Goal: Information Seeking & Learning: Learn about a topic

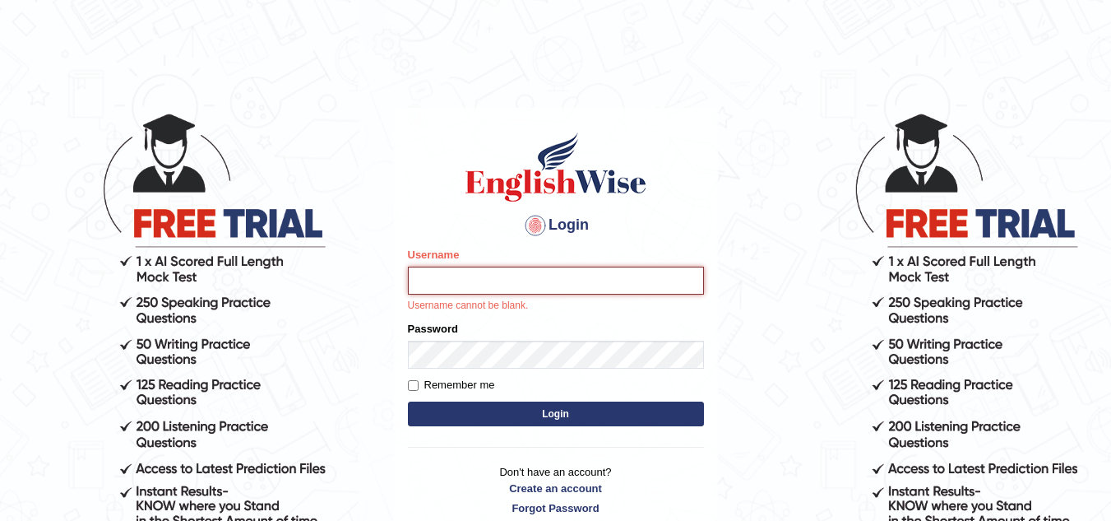
click at [474, 293] on input "Username" at bounding box center [556, 280] width 296 height 28
type input "ajaynikam"
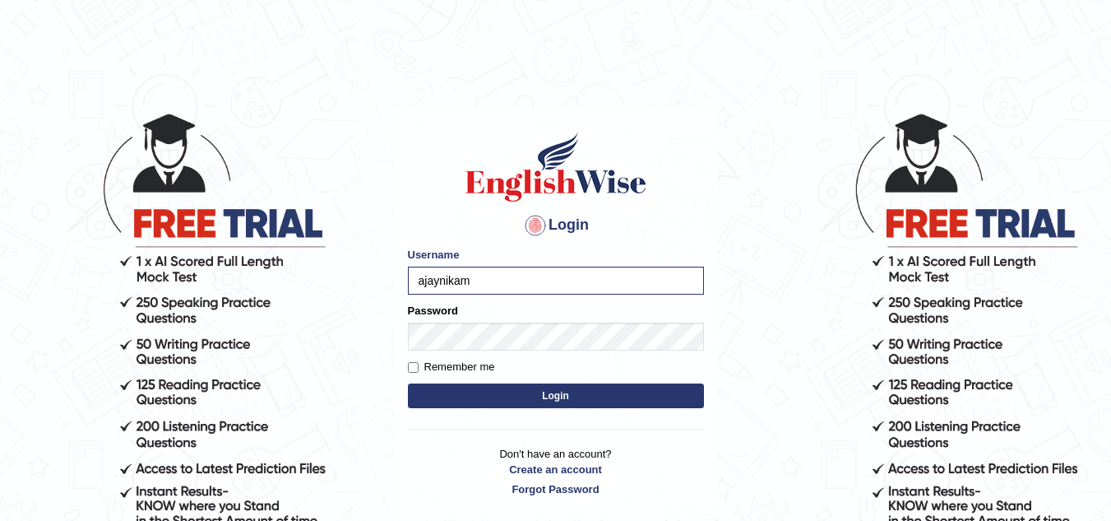
click at [516, 392] on button "Login" at bounding box center [556, 395] width 296 height 25
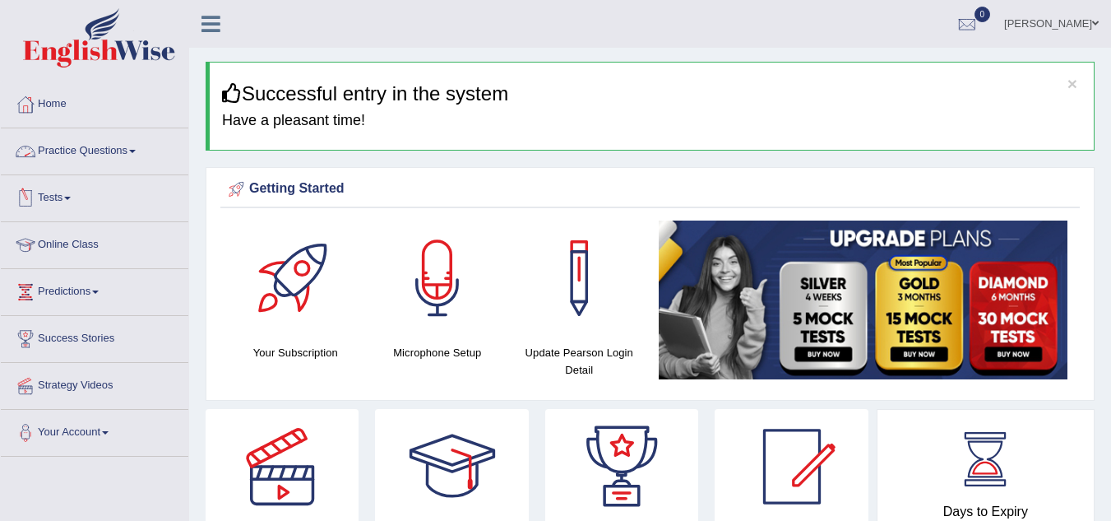
click at [134, 152] on link "Practice Questions" at bounding box center [94, 148] width 187 height 41
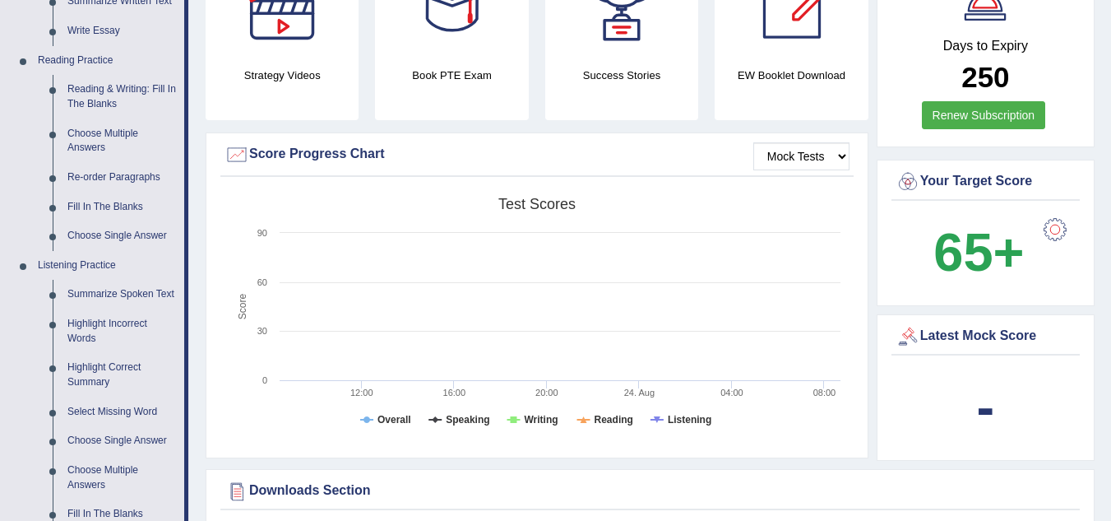
scroll to position [465, 0]
click at [162, 287] on link "Summarize Spoken Text" at bounding box center [122, 295] width 124 height 30
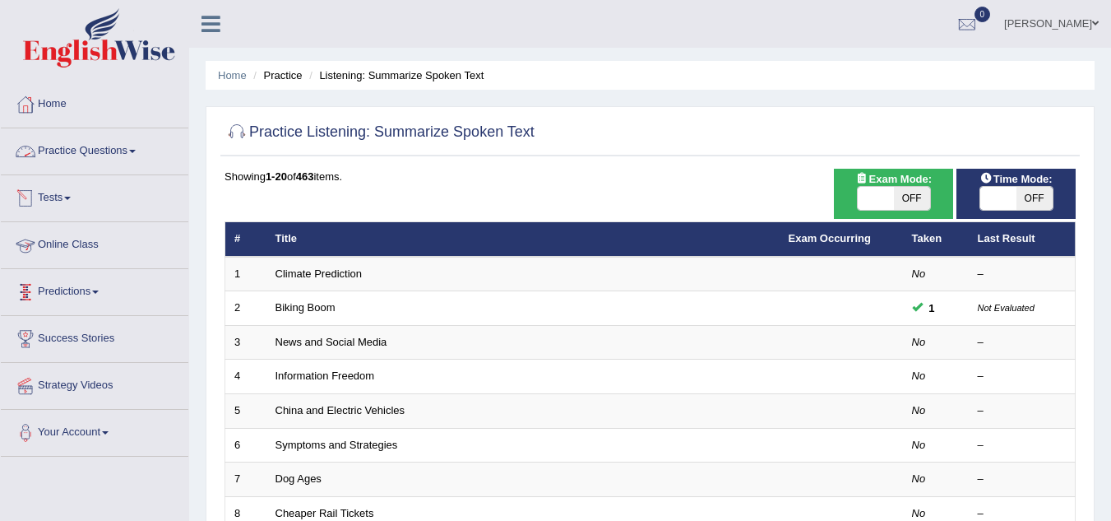
click at [141, 155] on link "Practice Questions" at bounding box center [94, 148] width 187 height 41
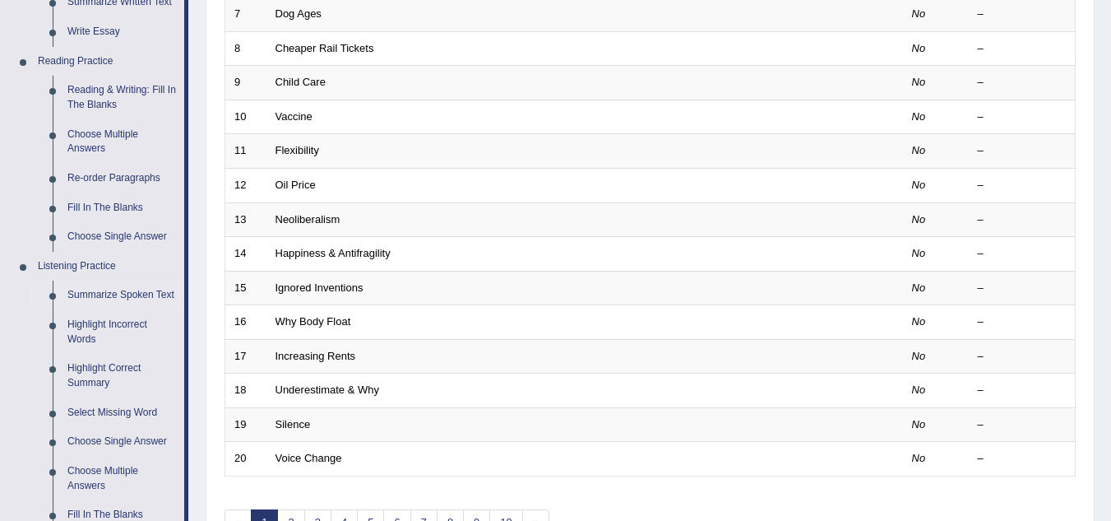
scroll to position [465, 0]
click at [115, 326] on link "Highlight Incorrect Words" at bounding box center [122, 331] width 124 height 44
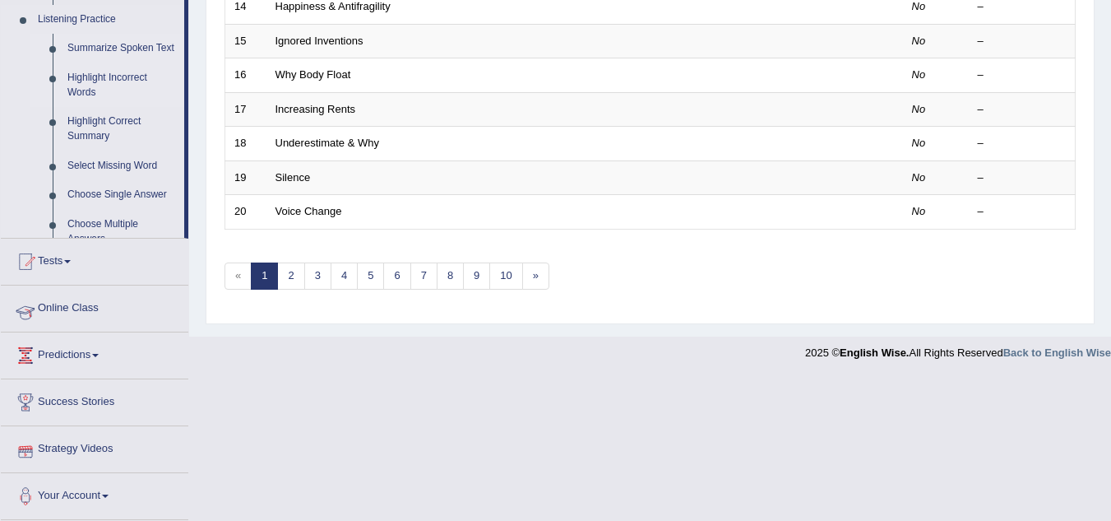
scroll to position [646, 0]
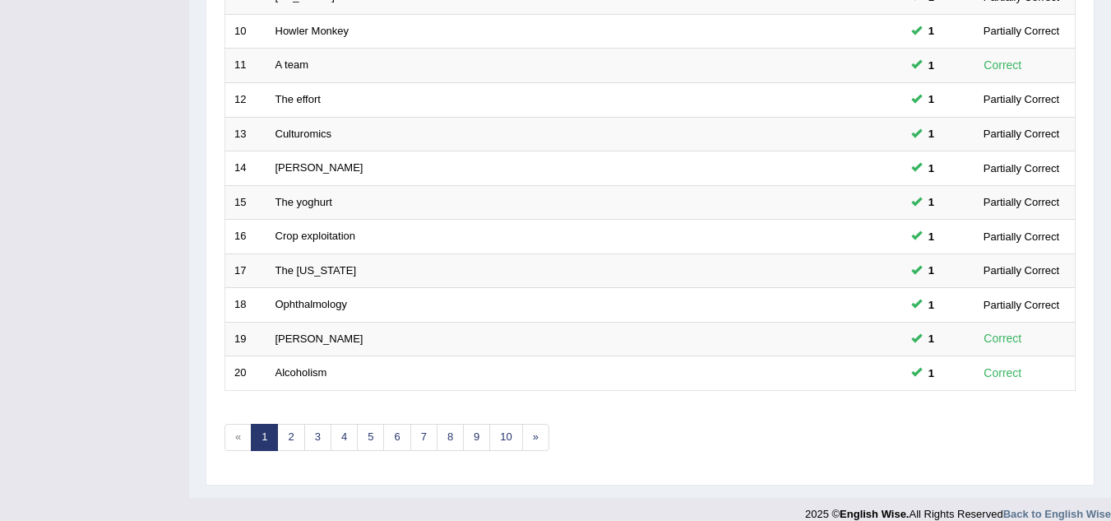
scroll to position [551, 0]
click at [293, 439] on link "2" at bounding box center [290, 436] width 27 height 27
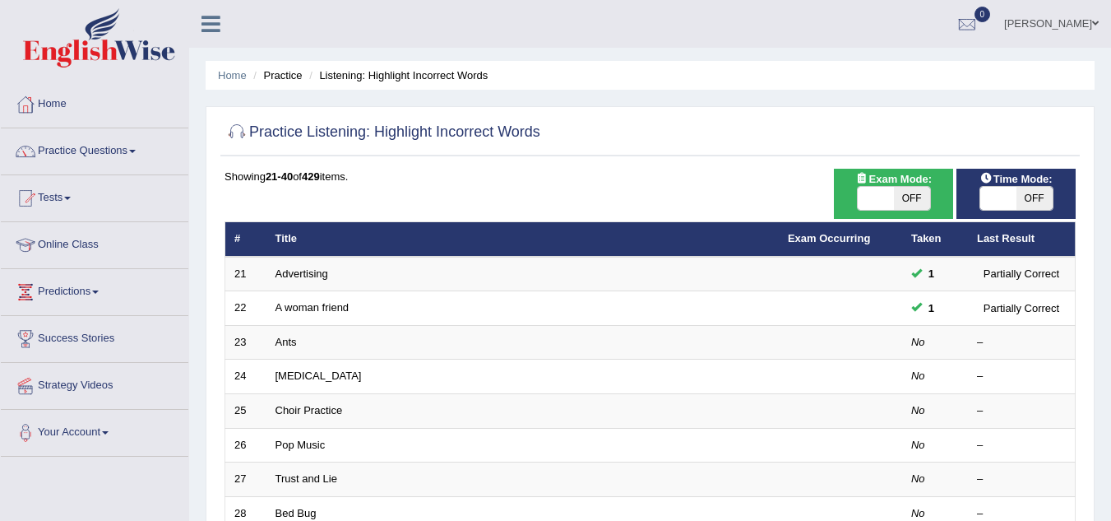
click at [295, 339] on link "Ants" at bounding box center [285, 342] width 21 height 12
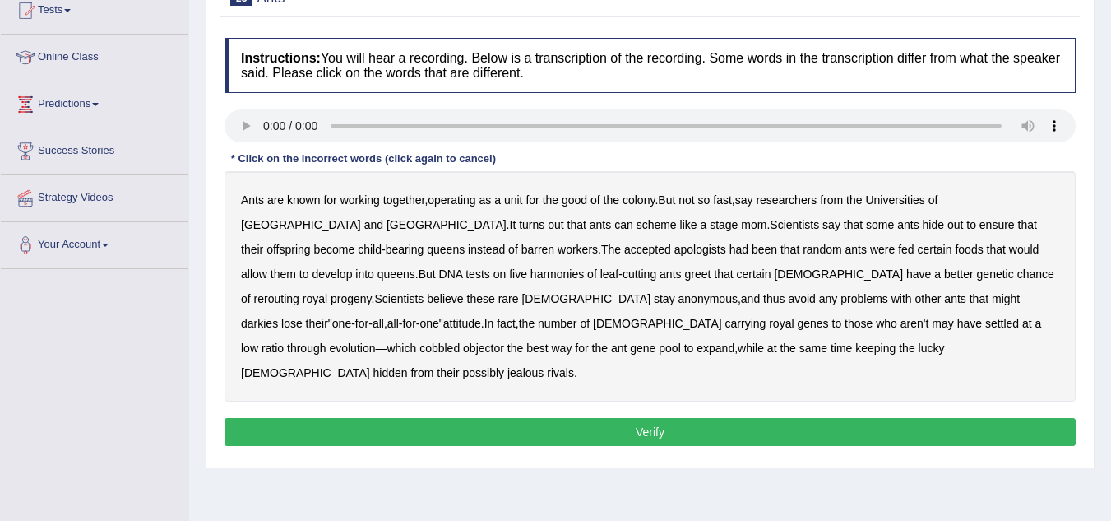
scroll to position [189, 0]
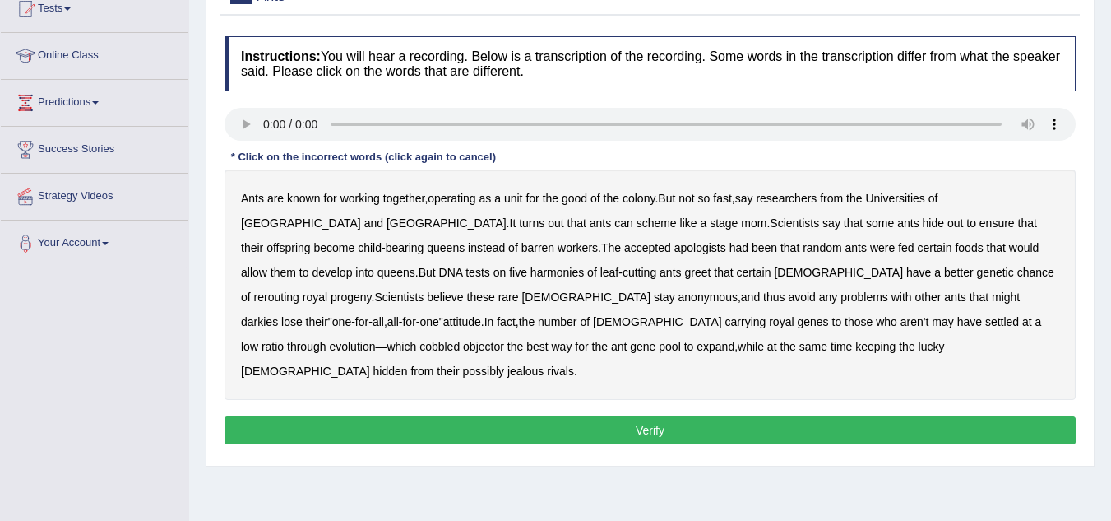
click at [671, 447] on div "Home Practice Listening: Highlight Incorrect Words Ants « Prev Next » Report Qu…" at bounding box center [650, 222] width 922 height 822
click at [656, 416] on button "Verify" at bounding box center [649, 430] width 851 height 28
click at [674, 251] on b "apologists" at bounding box center [700, 247] width 52 height 13
click at [530, 272] on b "harmonies" at bounding box center [556, 272] width 53 height 13
click at [299, 290] on b "rerouting" at bounding box center [276, 296] width 45 height 13
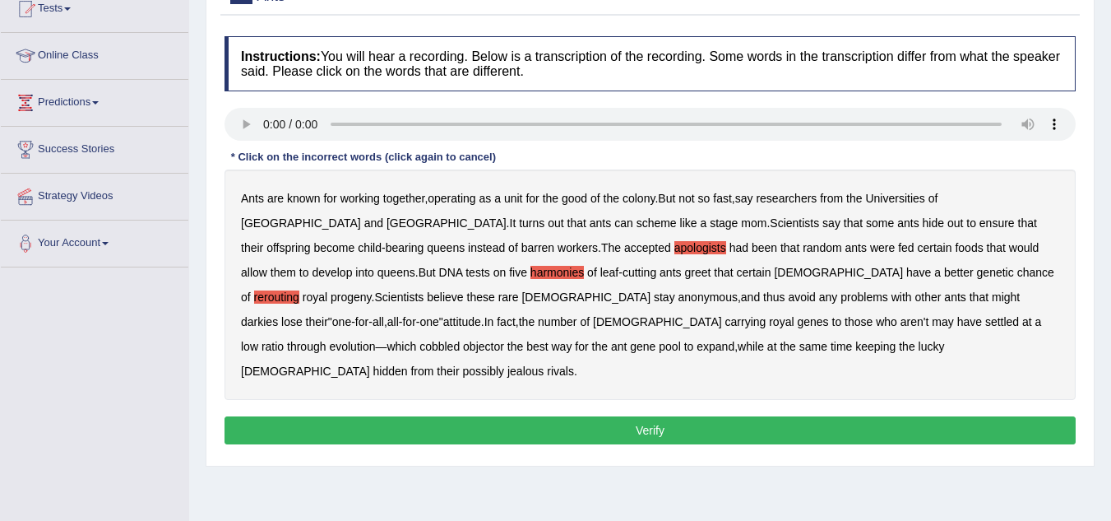
click at [278, 315] on b "darkies" at bounding box center [259, 321] width 37 height 13
click at [642, 416] on button "Verify" at bounding box center [649, 430] width 851 height 28
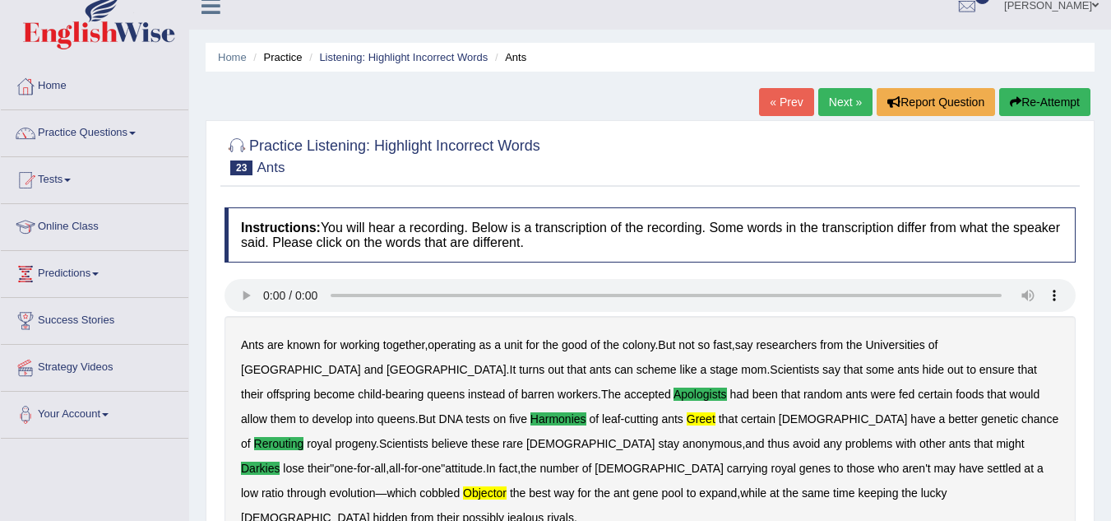
scroll to position [17, 0]
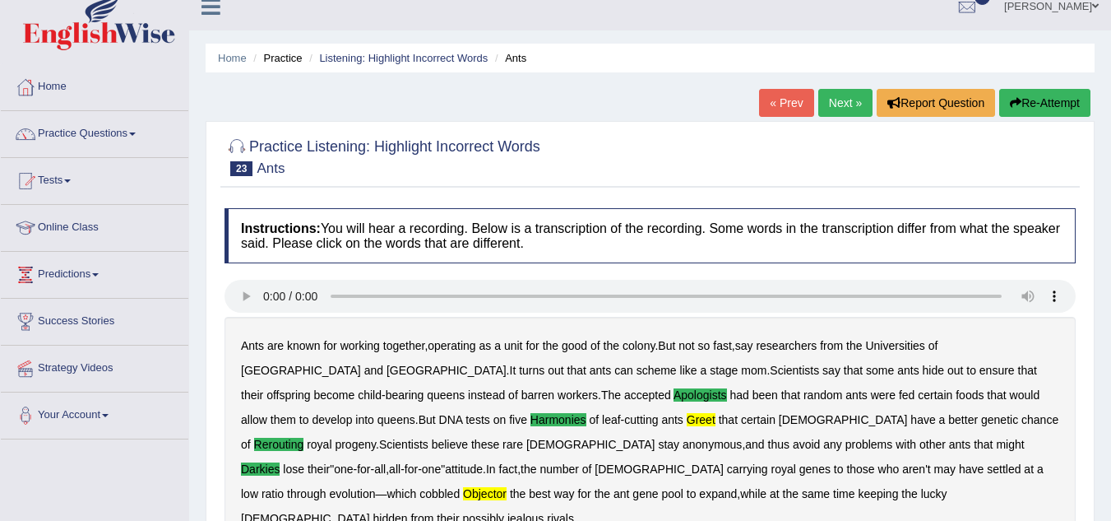
click at [840, 100] on link "Next »" at bounding box center [845, 103] width 54 height 28
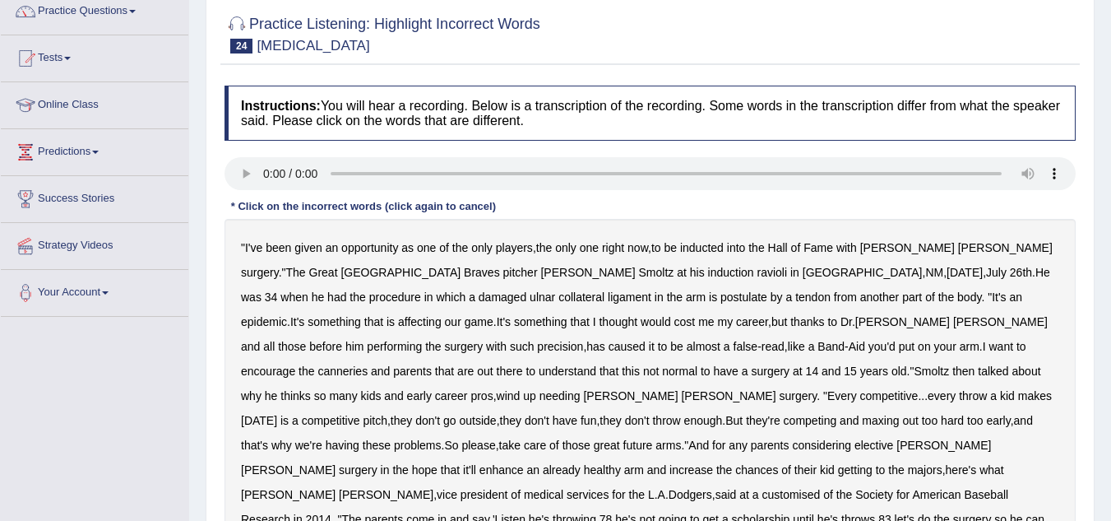
scroll to position [139, 0]
click at [757, 267] on b "ravioli" at bounding box center [772, 272] width 30 height 13
click at [720, 291] on b "postulate" at bounding box center [743, 297] width 47 height 13
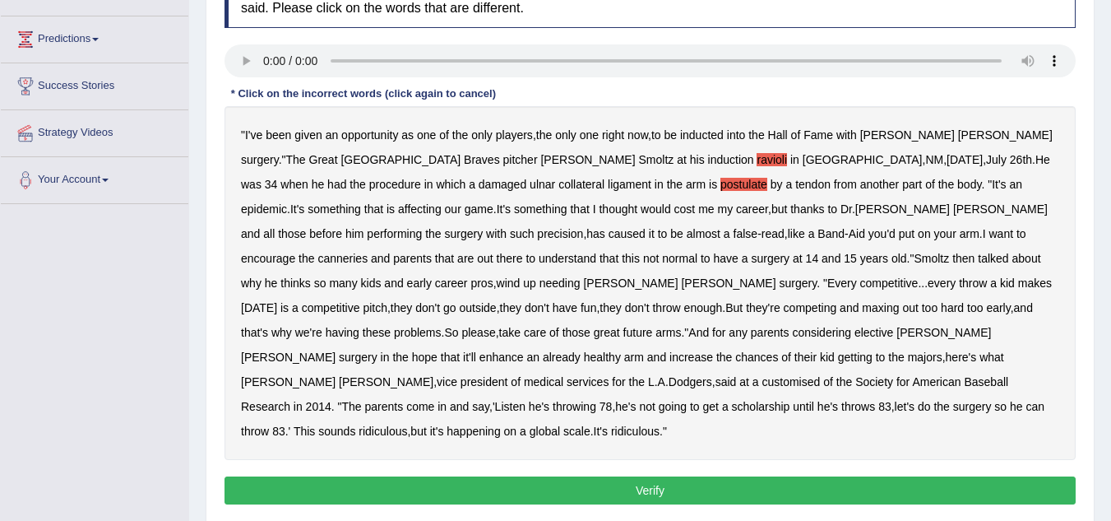
scroll to position [253, 0]
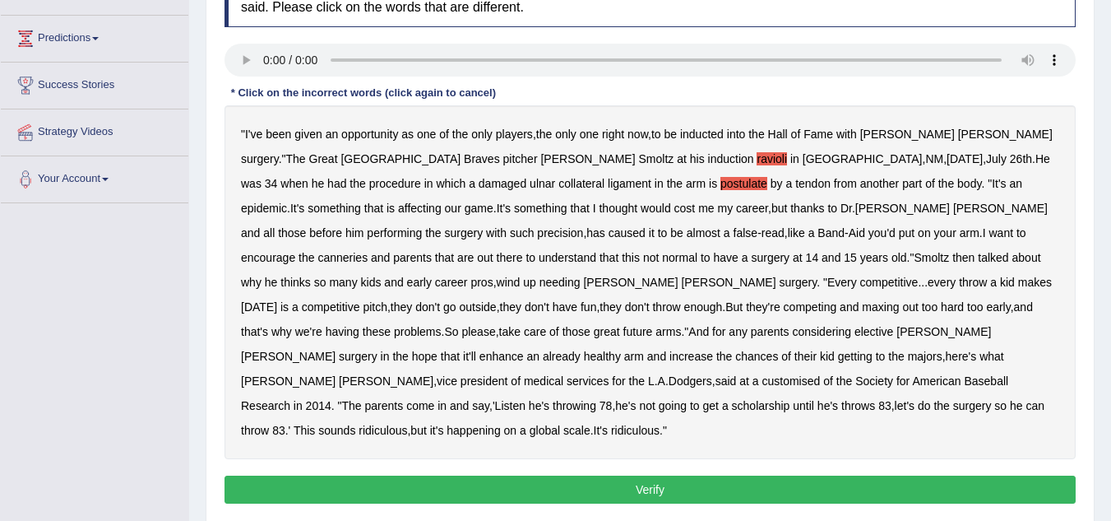
drag, startPoint x: 462, startPoint y: 243, endPoint x: 564, endPoint y: 248, distance: 102.1
click at [564, 248] on div "" I've been given an opportunity as one of the only players , the only one righ…" at bounding box center [649, 282] width 851 height 354
click at [368, 251] on b "canneries" at bounding box center [342, 257] width 50 height 13
click at [777, 374] on b "customised" at bounding box center [790, 380] width 58 height 13
click at [618, 475] on button "Verify" at bounding box center [649, 489] width 851 height 28
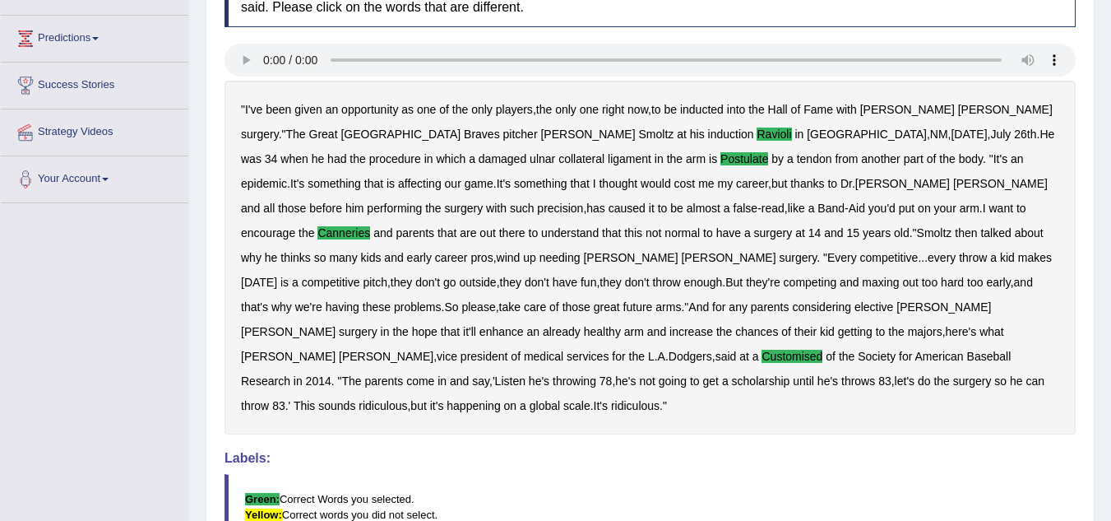
click at [618, 474] on blockquote "Green: Correct Words you selected. Yellow: Correct words you did not select. Re…" at bounding box center [649, 514] width 851 height 81
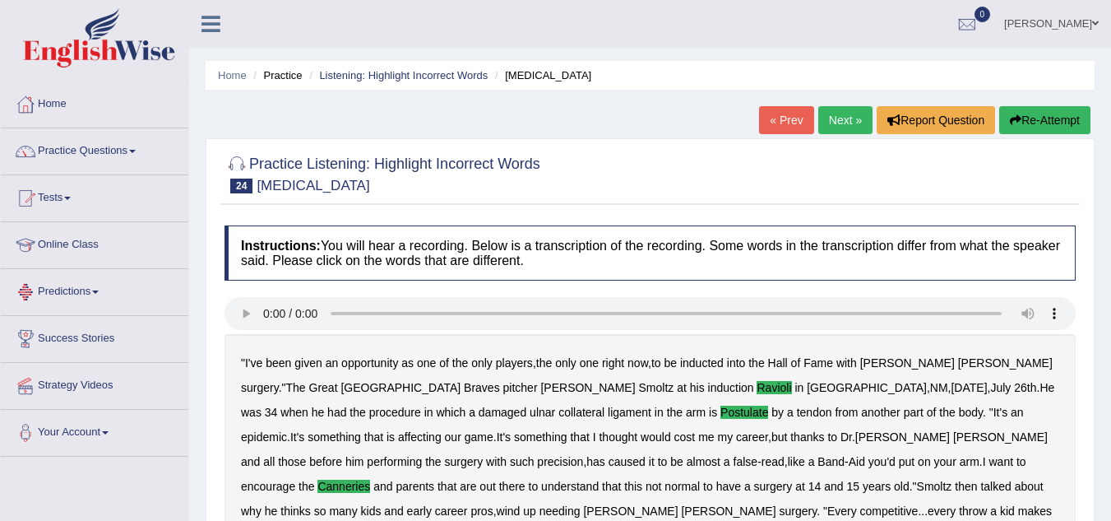
click at [136, 147] on link "Practice Questions" at bounding box center [94, 148] width 187 height 41
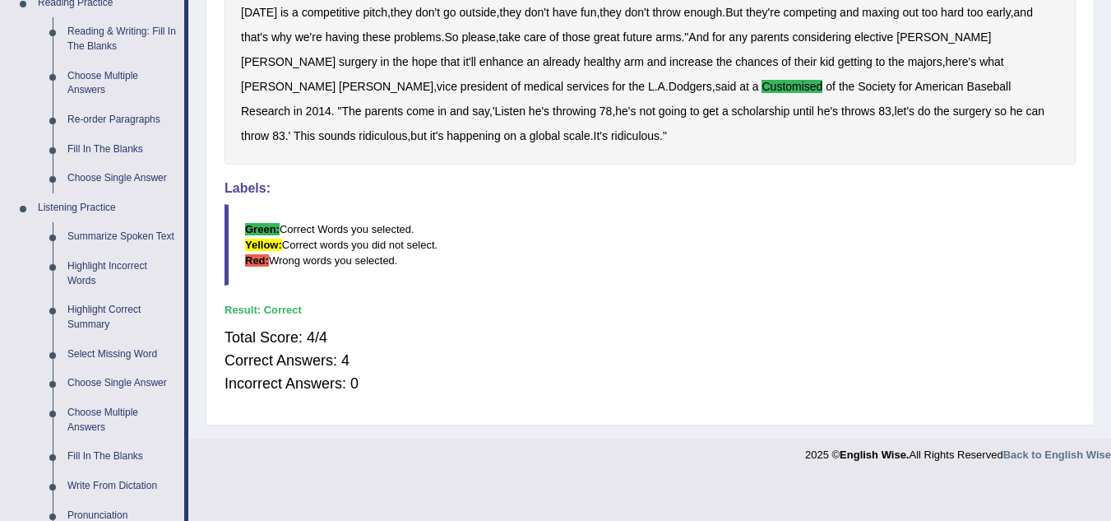
scroll to position [524, 0]
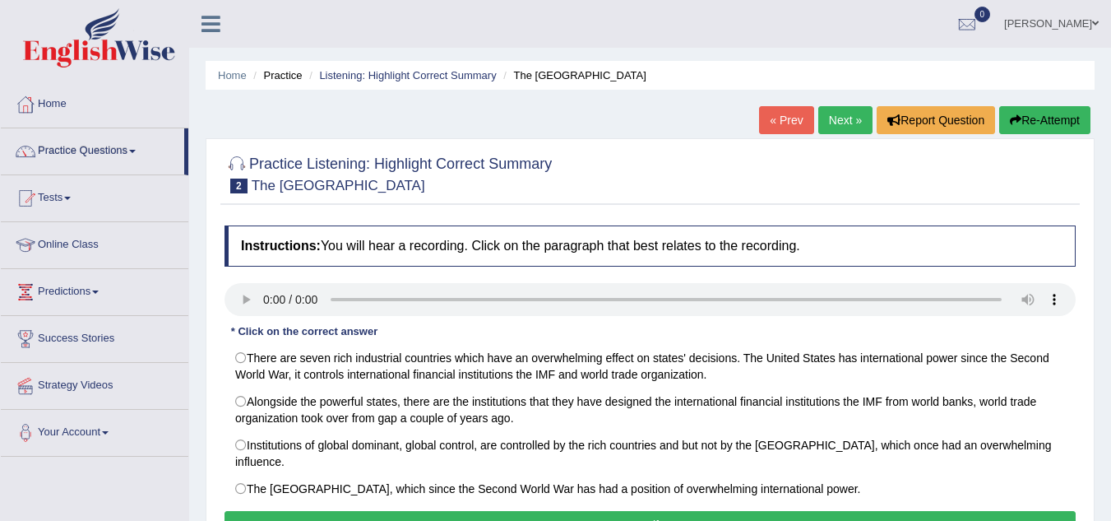
scroll to position [343, 0]
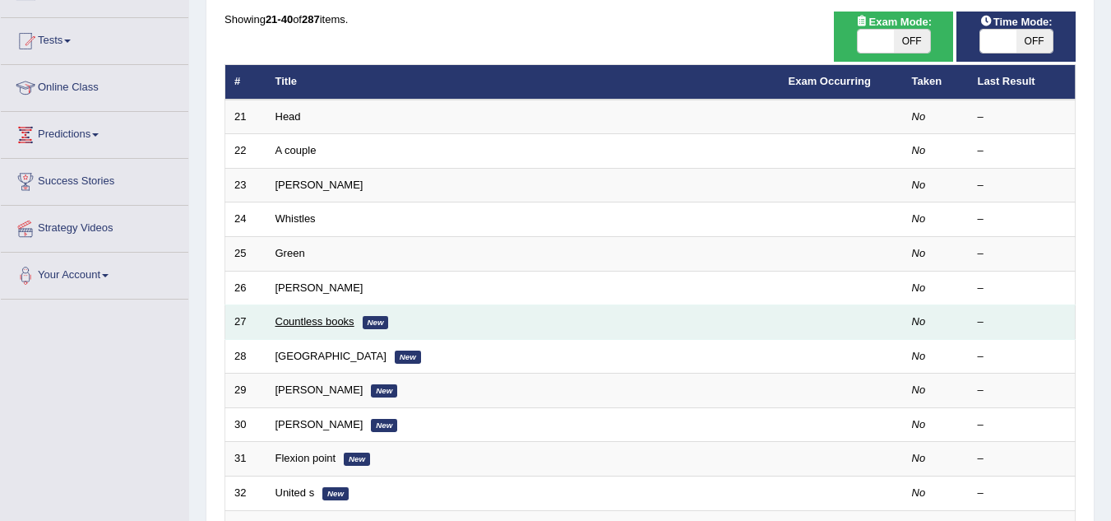
click at [322, 322] on link "Countless books" at bounding box center [314, 321] width 79 height 12
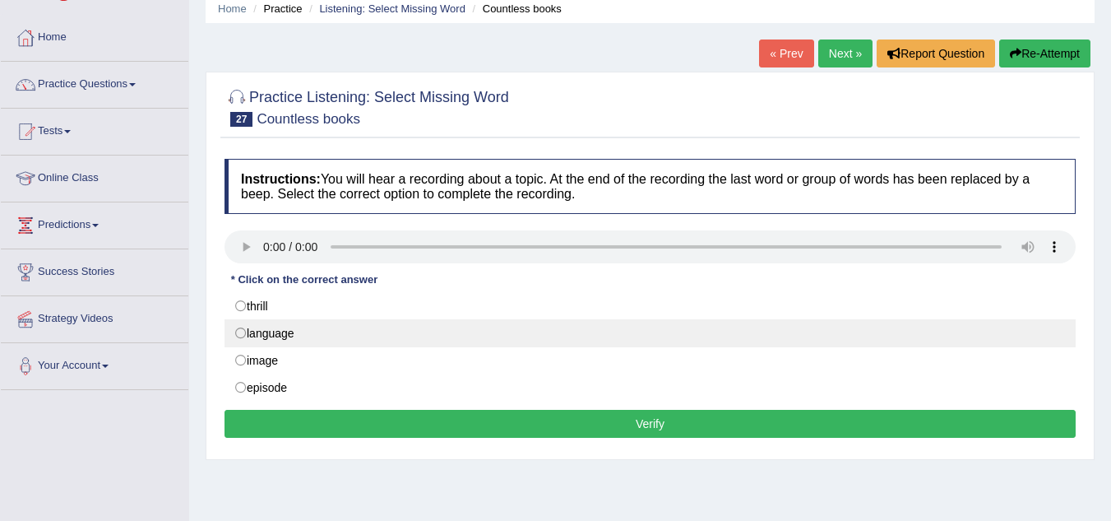
scroll to position [74, 0]
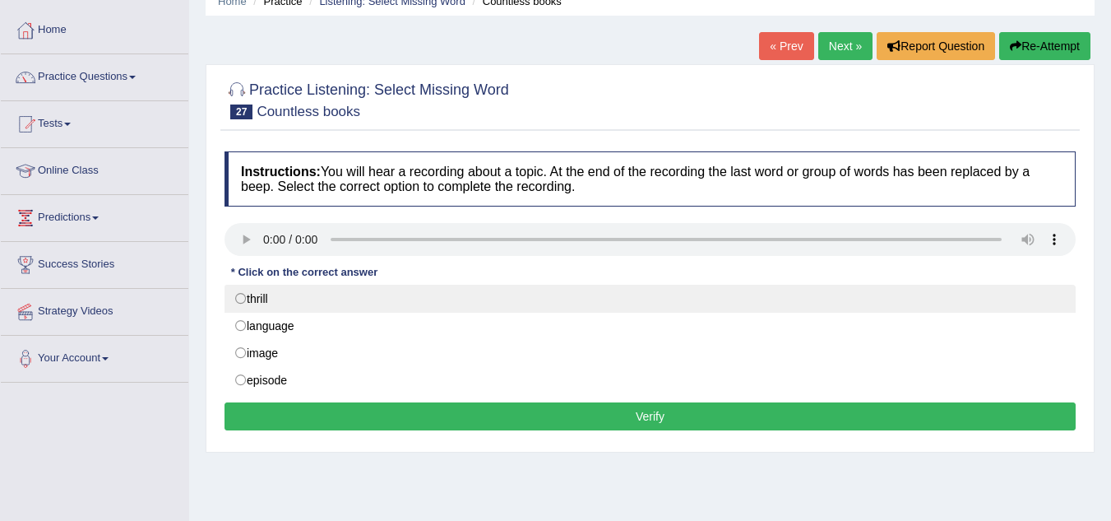
click at [246, 296] on label "thrill" at bounding box center [649, 299] width 851 height 28
radio input "true"
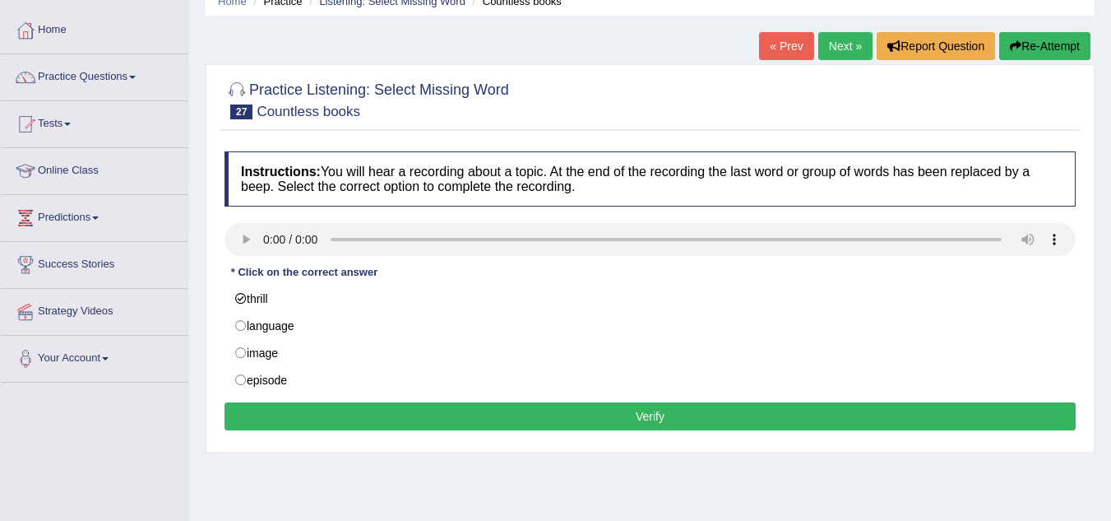
click at [623, 420] on button "Verify" at bounding box center [649, 416] width 851 height 28
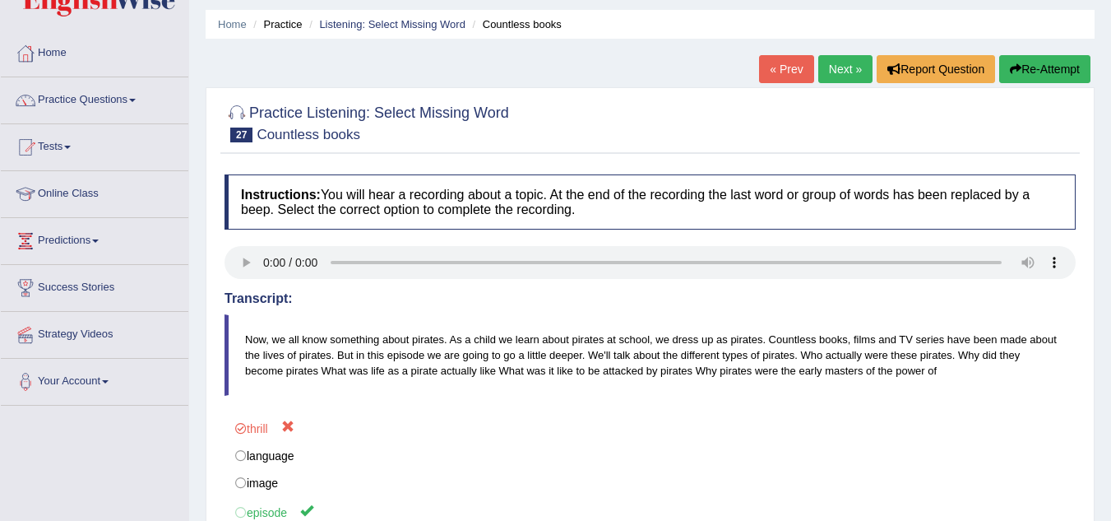
scroll to position [0, 0]
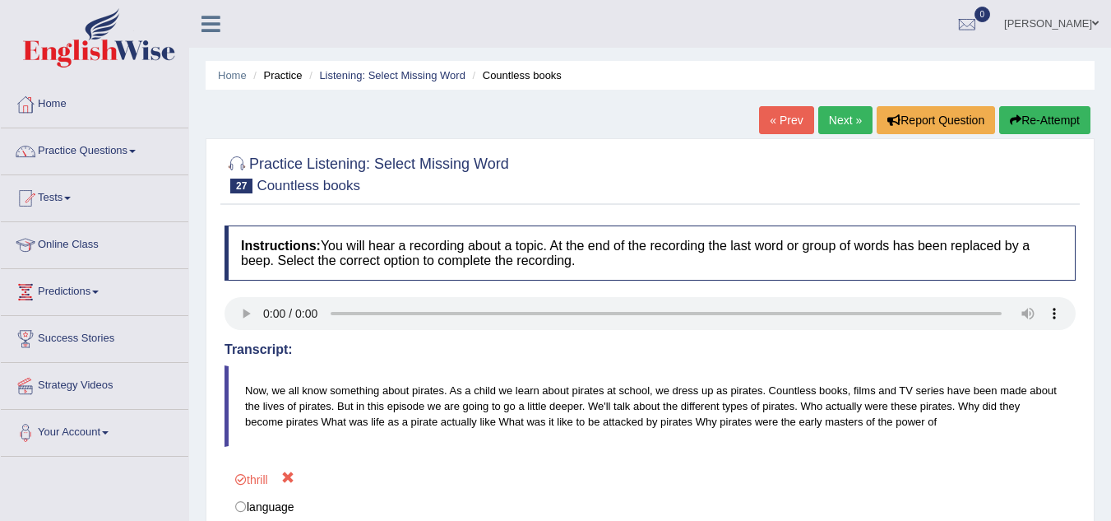
click at [833, 121] on link "Next »" at bounding box center [845, 120] width 54 height 28
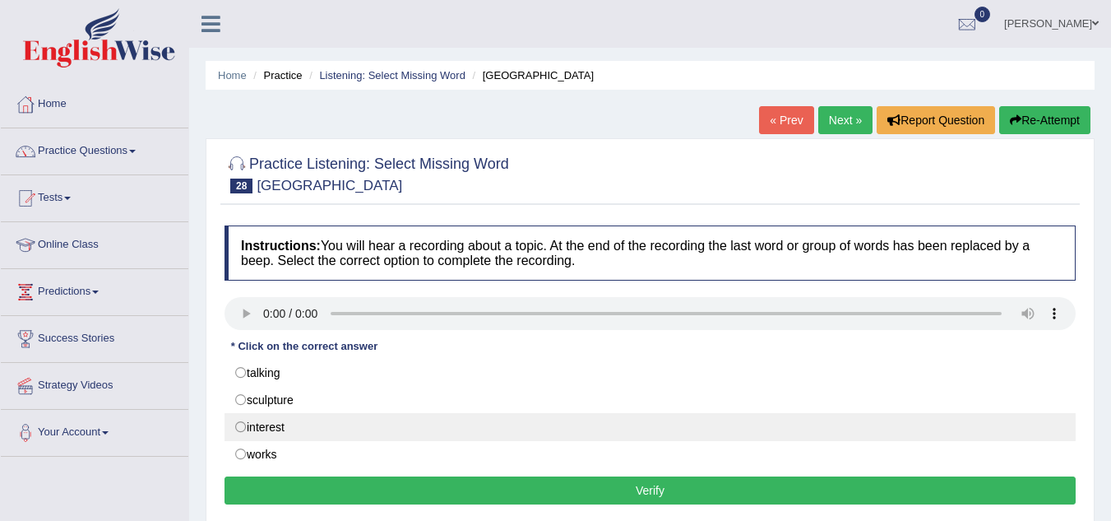
click at [247, 428] on label "interest" at bounding box center [649, 427] width 851 height 28
radio input "true"
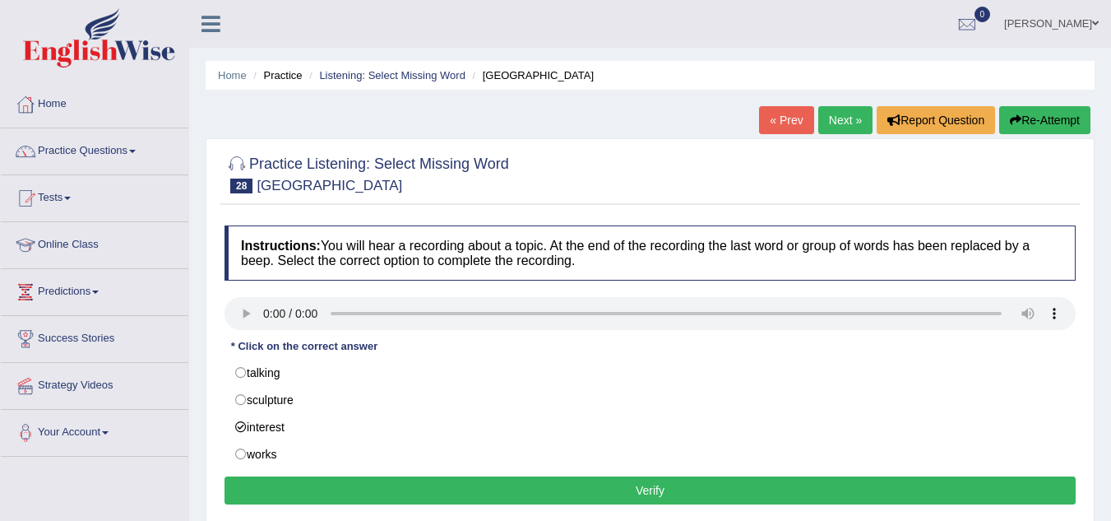
click at [504, 487] on button "Verify" at bounding box center [649, 490] width 851 height 28
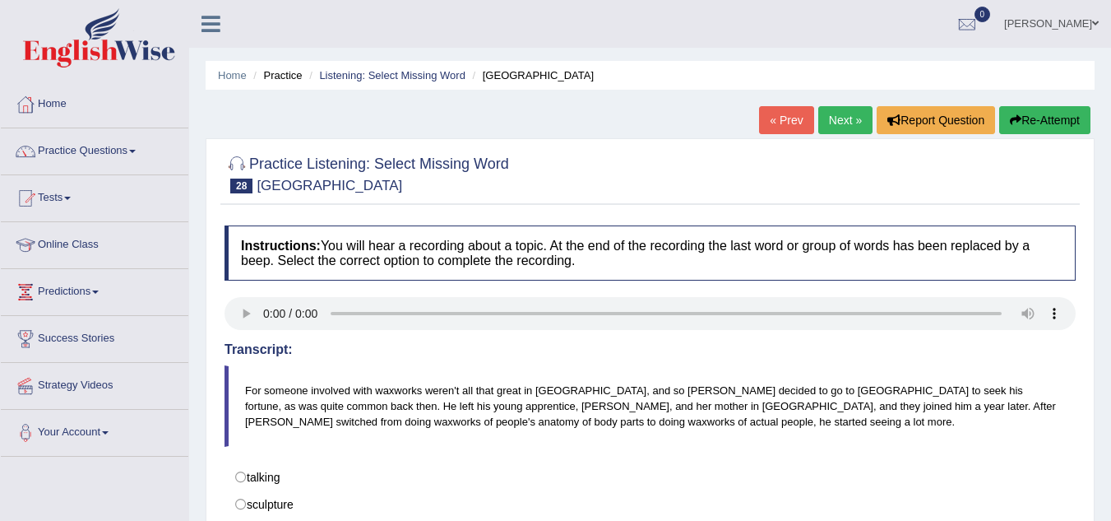
click at [840, 118] on link "Next »" at bounding box center [845, 120] width 54 height 28
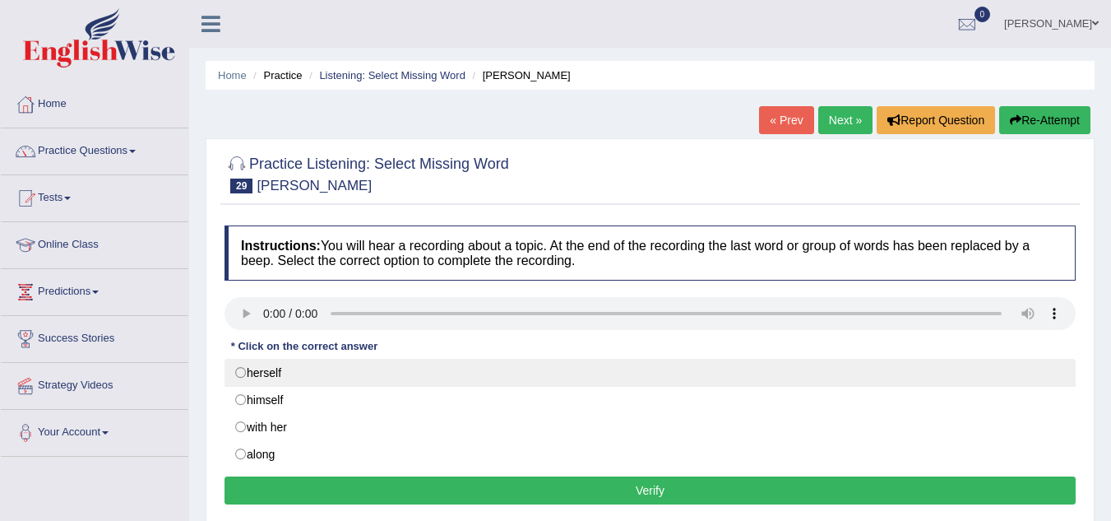
click at [243, 371] on label "herself" at bounding box center [649, 373] width 851 height 28
radio input "true"
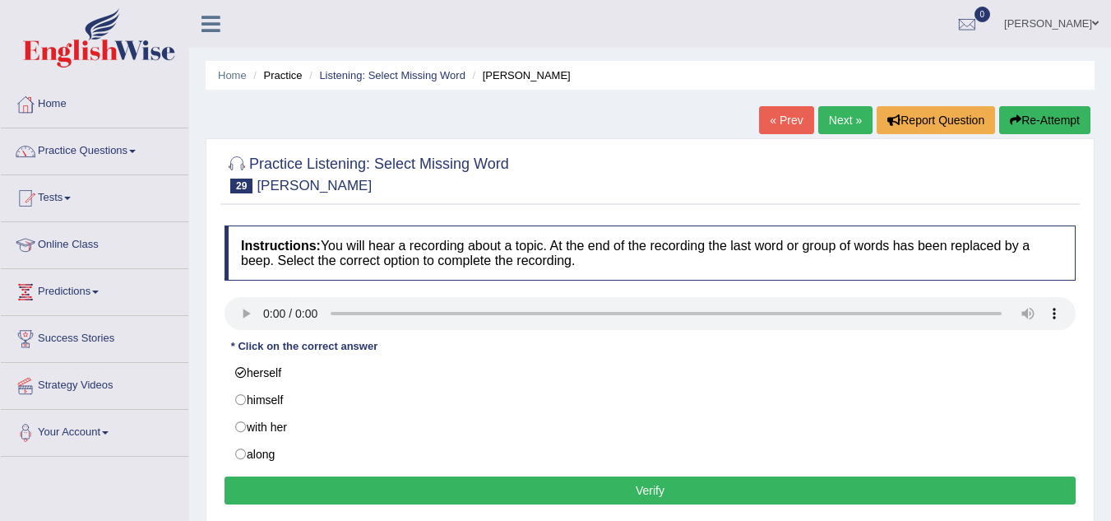
click at [531, 482] on button "Verify" at bounding box center [649, 490] width 851 height 28
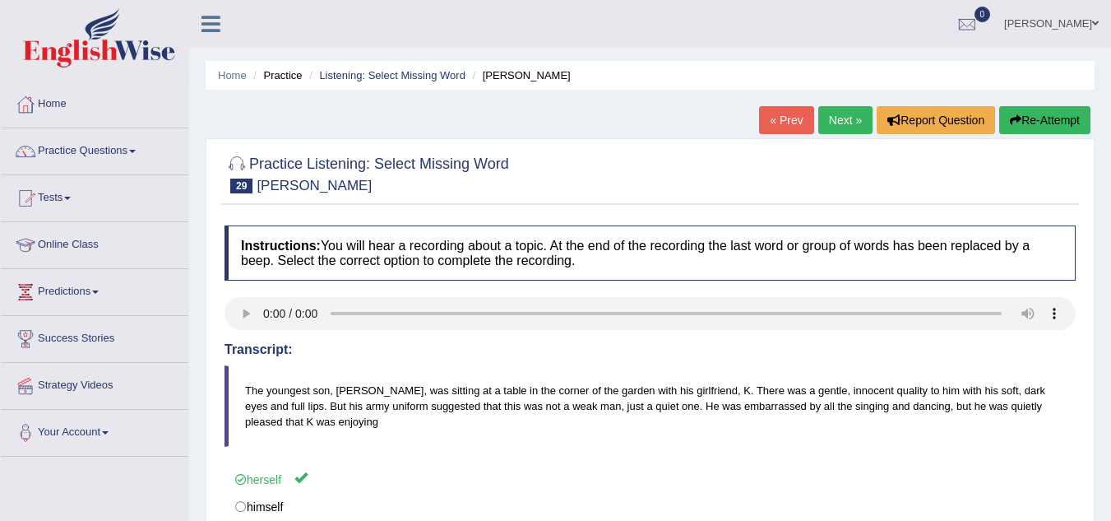
click at [838, 118] on link "Next »" at bounding box center [845, 120] width 54 height 28
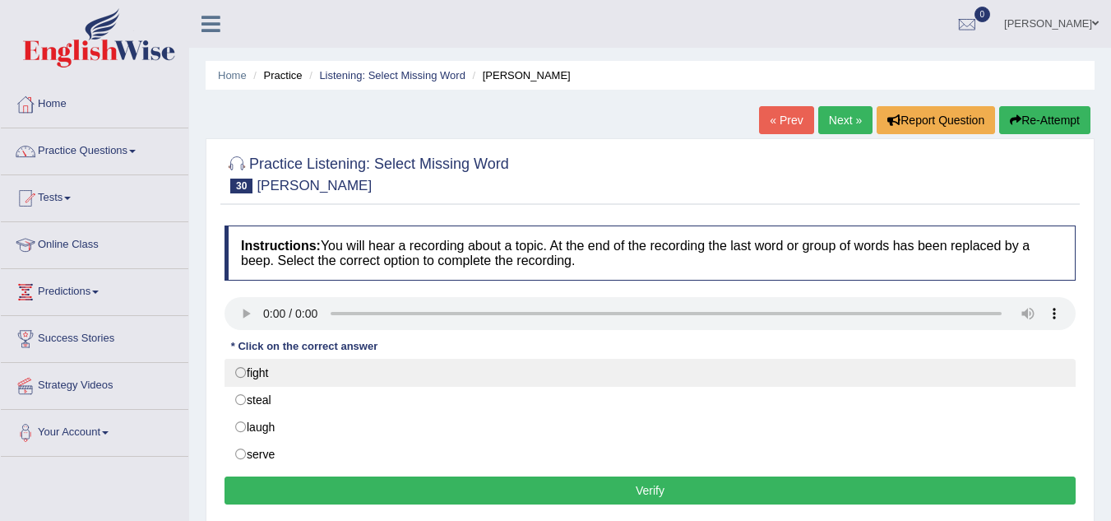
click at [240, 372] on label "fight" at bounding box center [649, 373] width 851 height 28
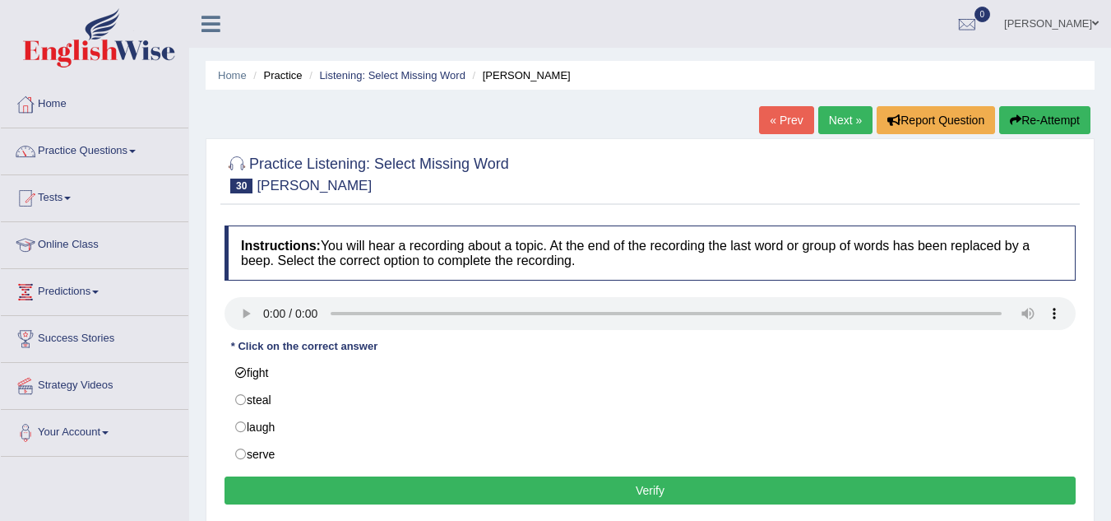
radio input "true"
click at [624, 489] on button "Verify" at bounding box center [649, 490] width 851 height 28
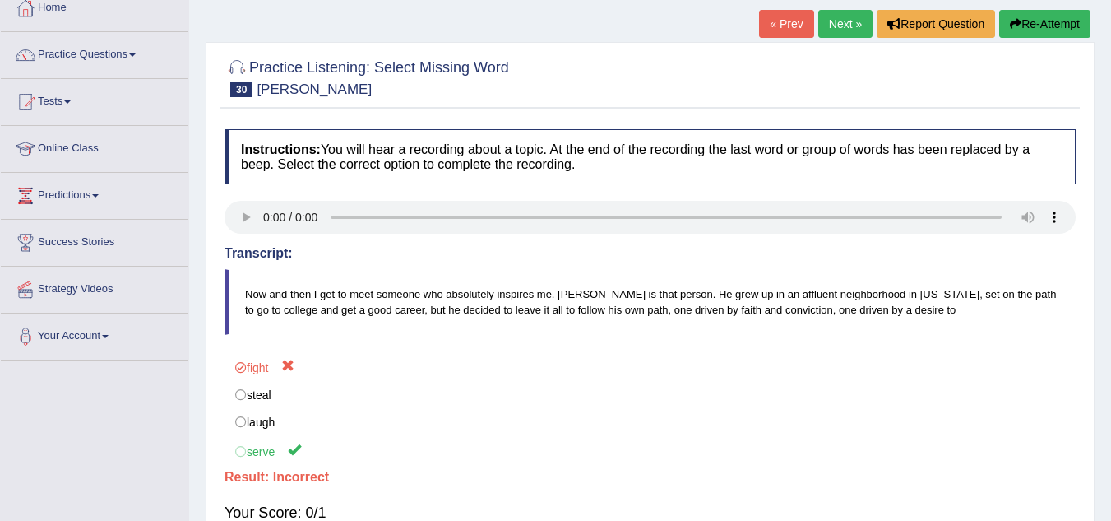
scroll to position [93, 0]
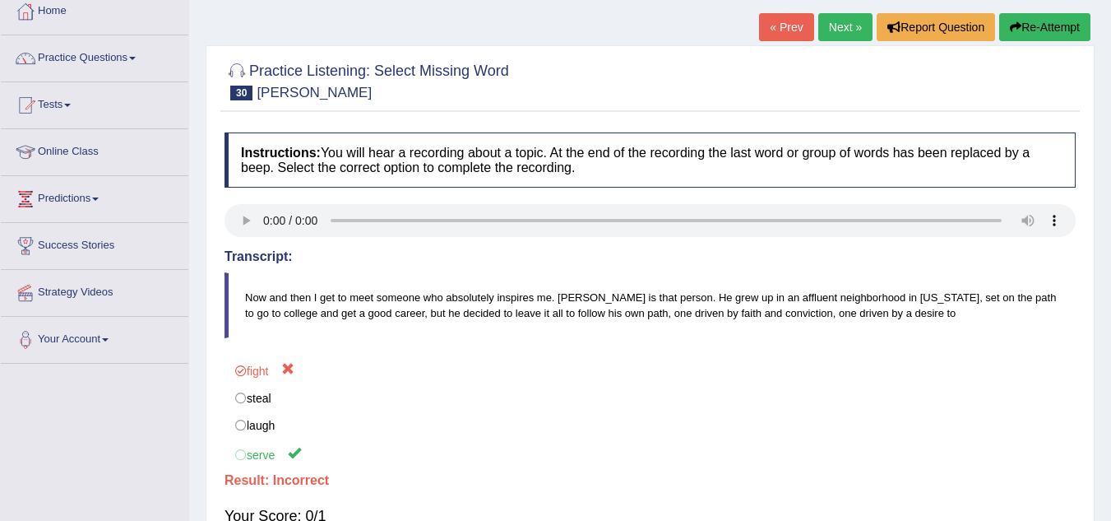
click at [840, 26] on link "Next »" at bounding box center [845, 27] width 54 height 28
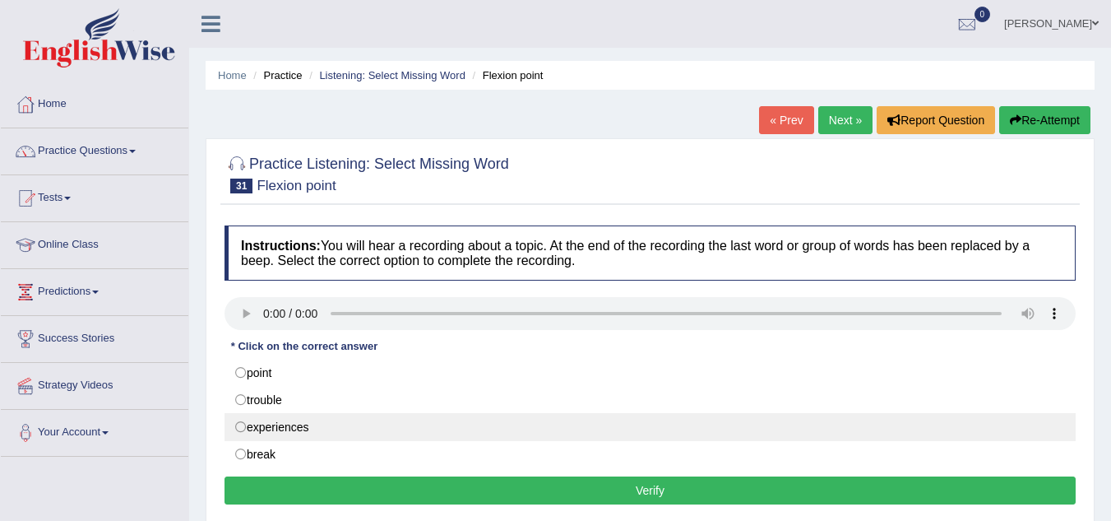
click at [238, 429] on label "experiences" at bounding box center [649, 427] width 851 height 28
radio input "true"
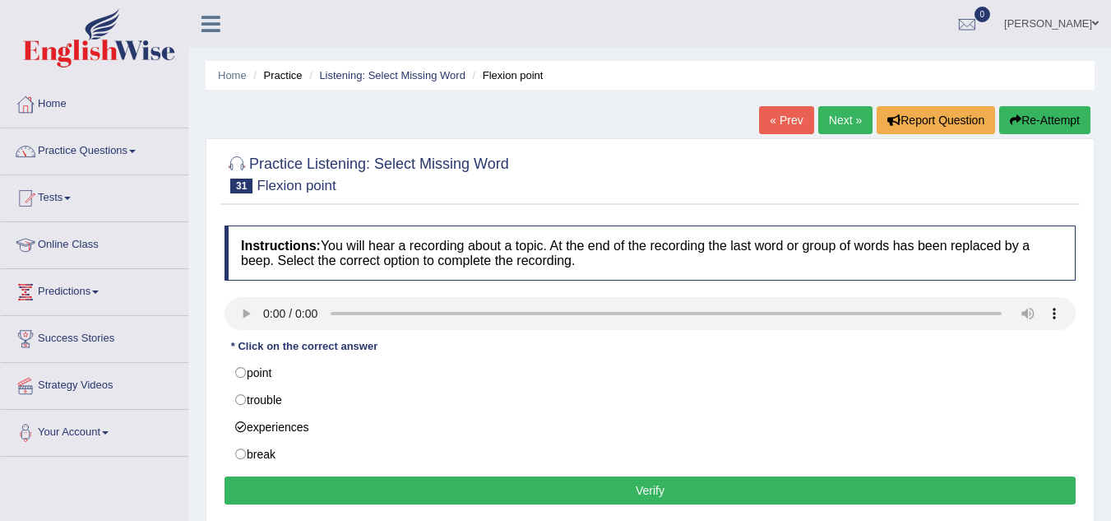
click at [545, 490] on button "Verify" at bounding box center [649, 490] width 851 height 28
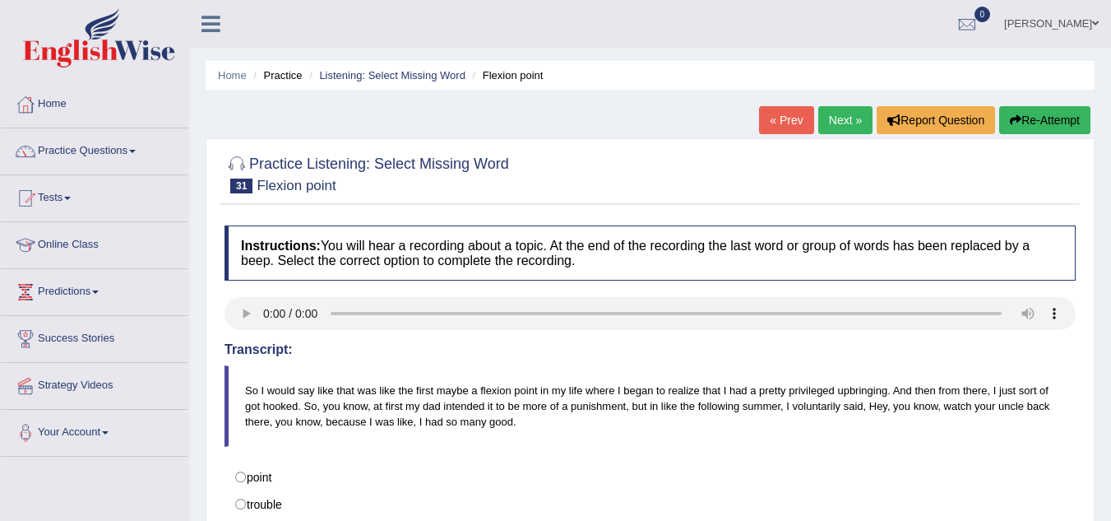
click at [837, 123] on link "Next »" at bounding box center [845, 120] width 54 height 28
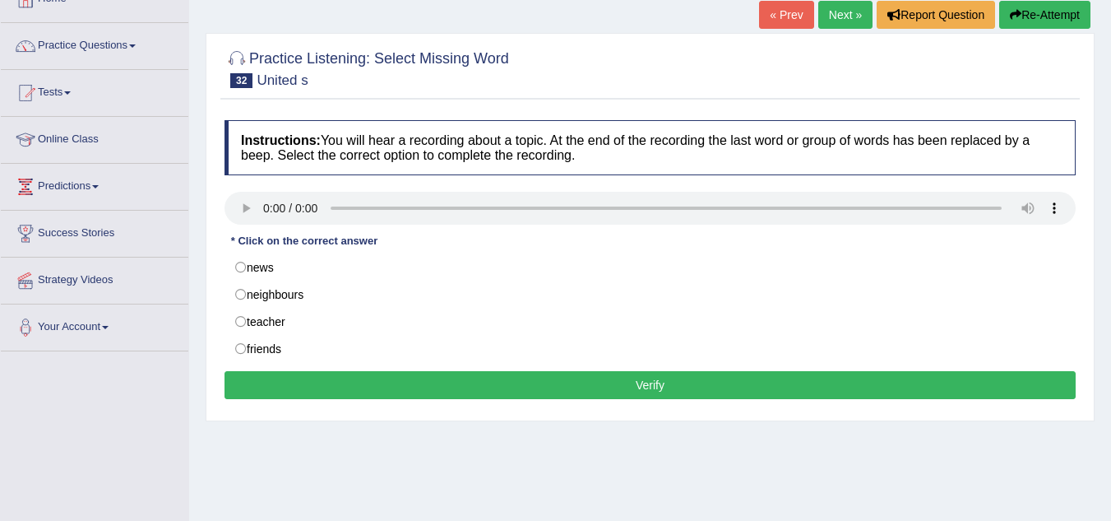
scroll to position [106, 0]
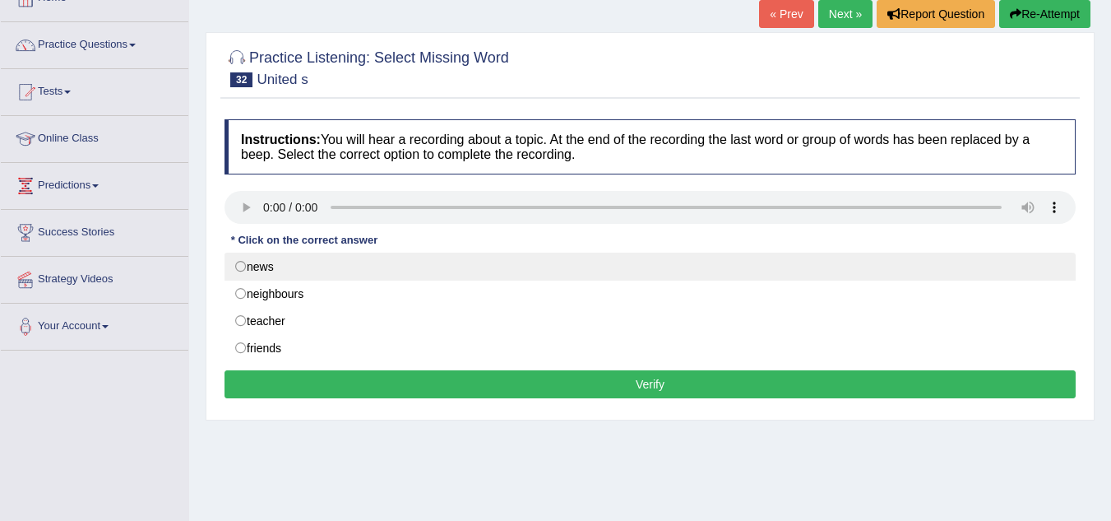
click at [242, 263] on label "news" at bounding box center [649, 266] width 851 height 28
radio input "true"
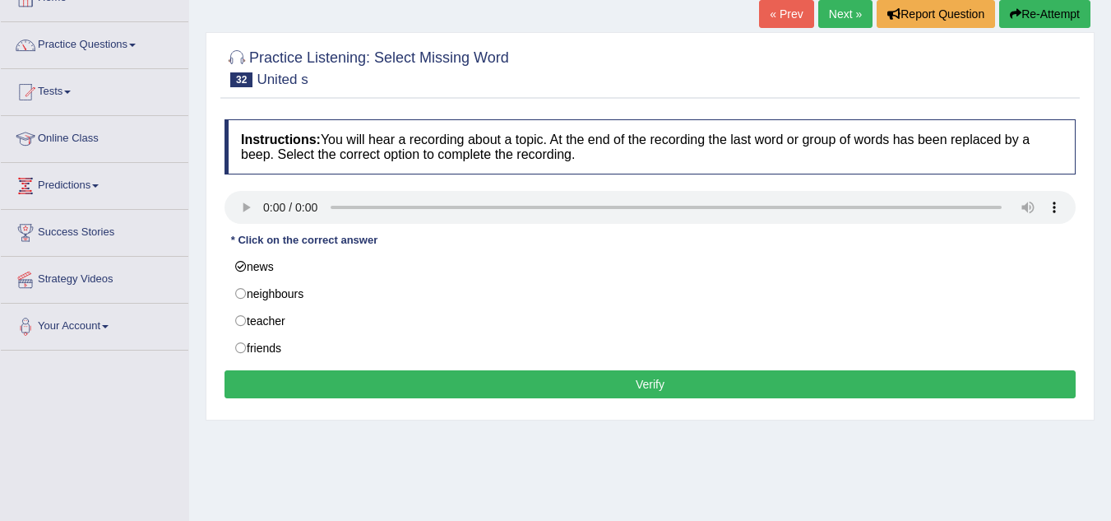
click at [595, 391] on button "Verify" at bounding box center [649, 384] width 851 height 28
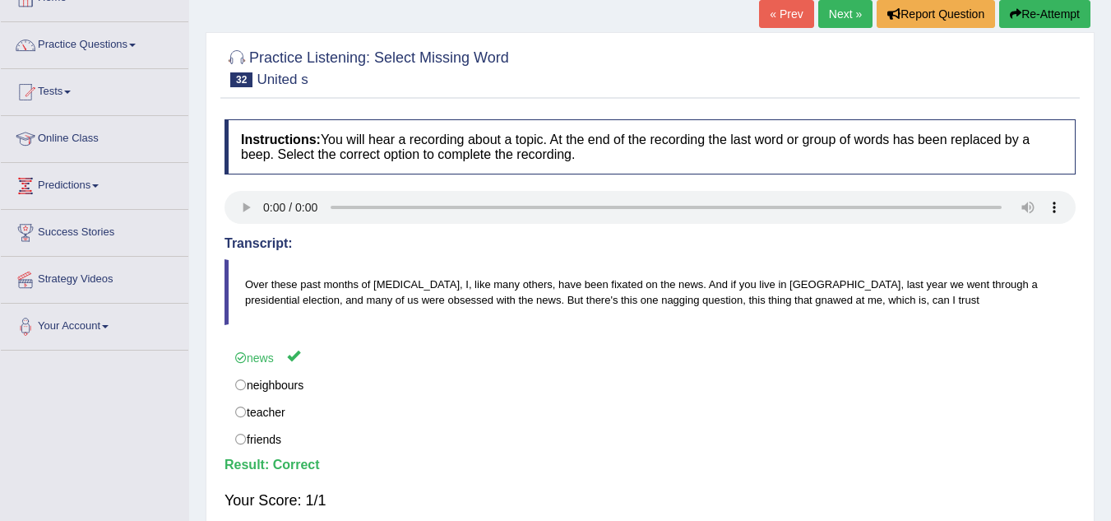
click at [835, 20] on link "Next »" at bounding box center [845, 14] width 54 height 28
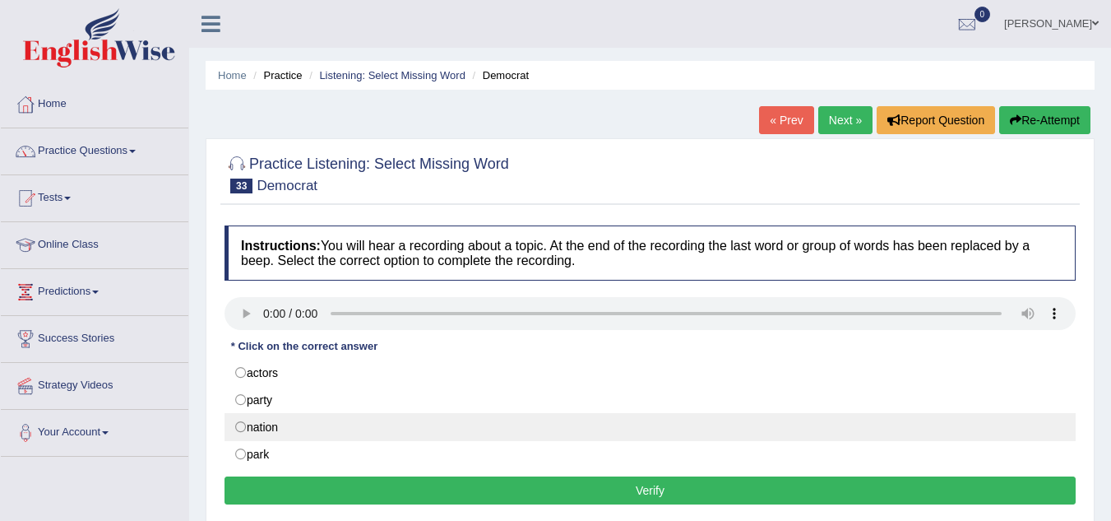
click at [235, 425] on label "nation" at bounding box center [649, 427] width 851 height 28
radio input "true"
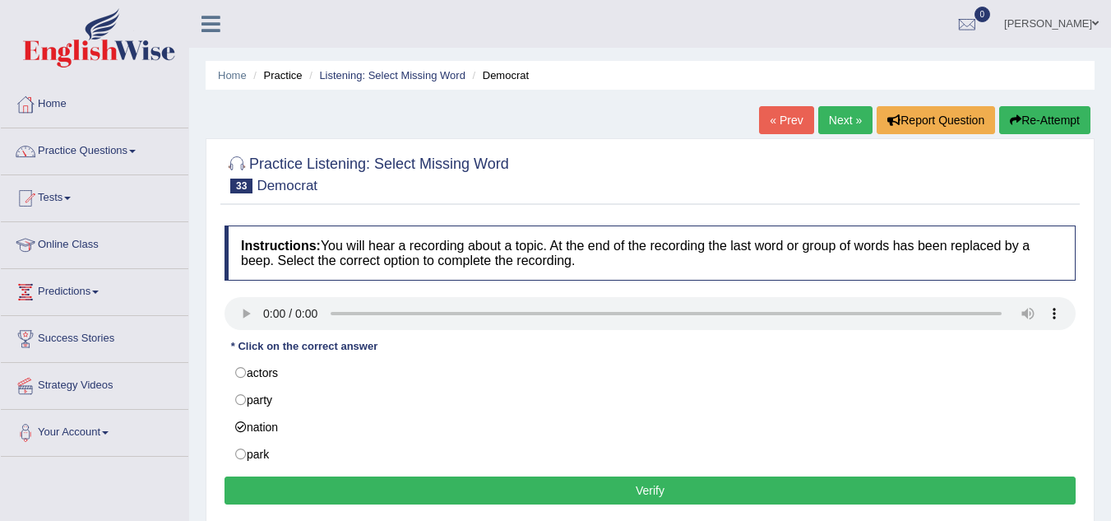
click at [575, 494] on button "Verify" at bounding box center [649, 490] width 851 height 28
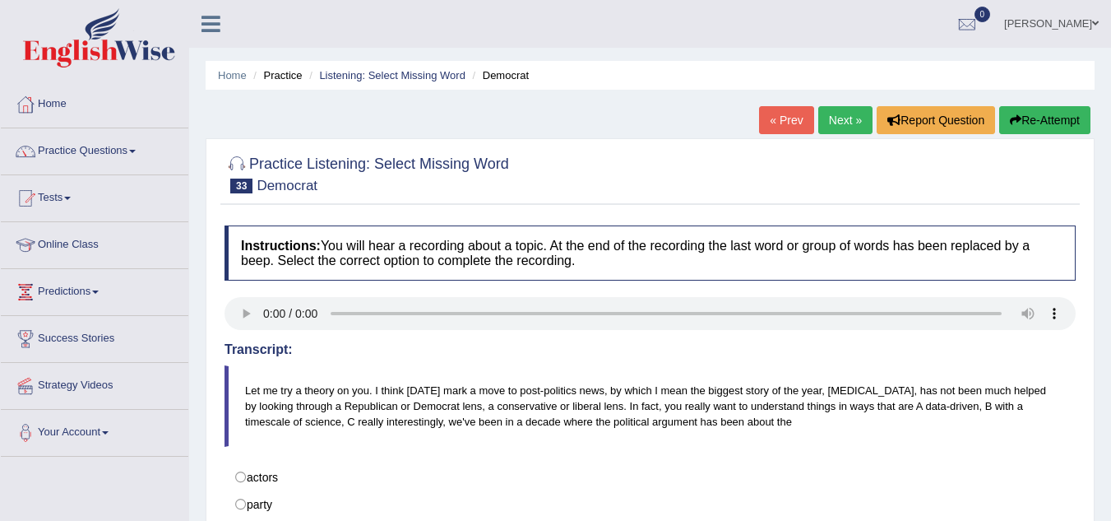
click at [575, 494] on label "party" at bounding box center [649, 504] width 851 height 28
click at [140, 145] on link "Practice Questions" at bounding box center [94, 148] width 187 height 41
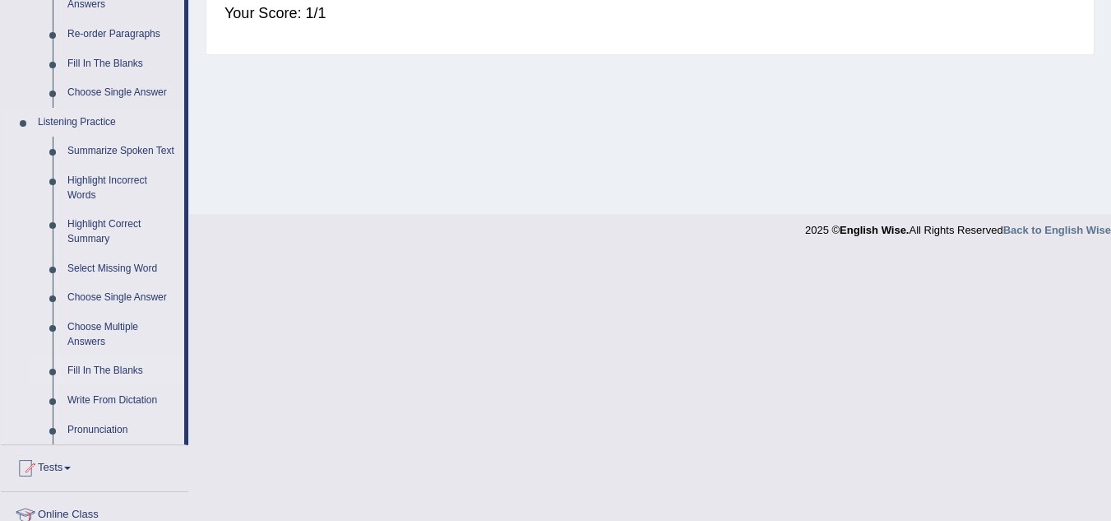
scroll to position [628, 0]
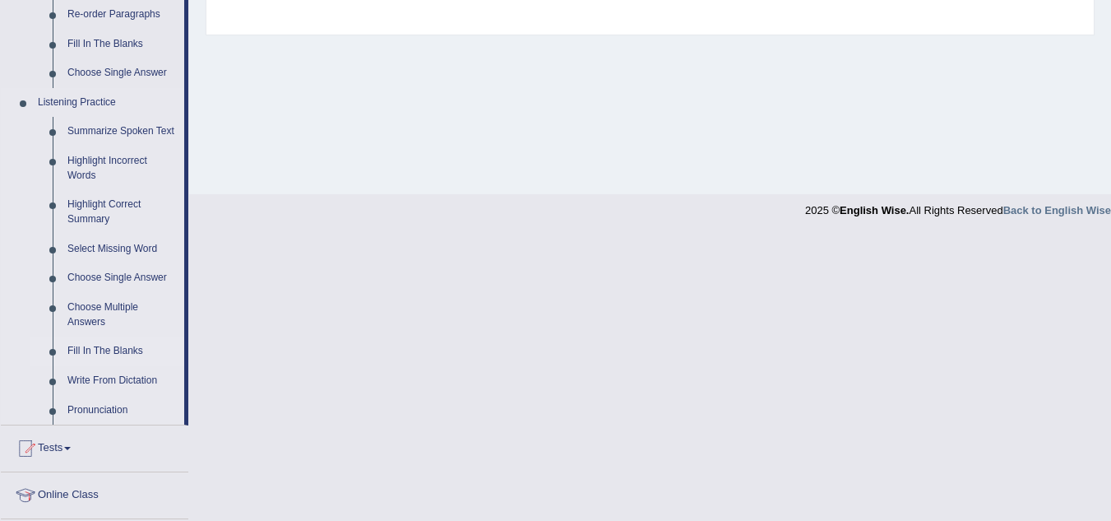
click at [108, 347] on link "Fill In The Blanks" at bounding box center [122, 351] width 124 height 30
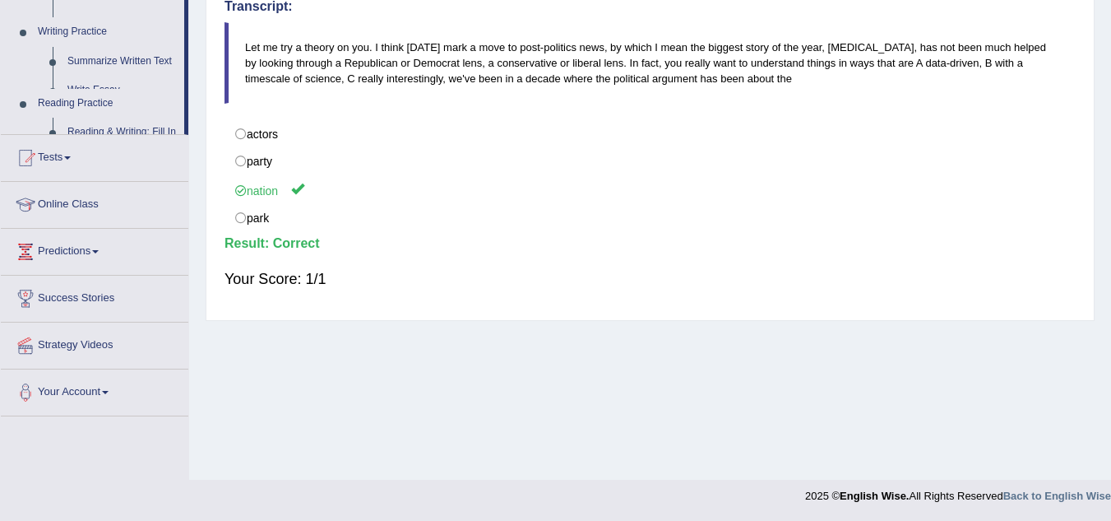
scroll to position [343, 0]
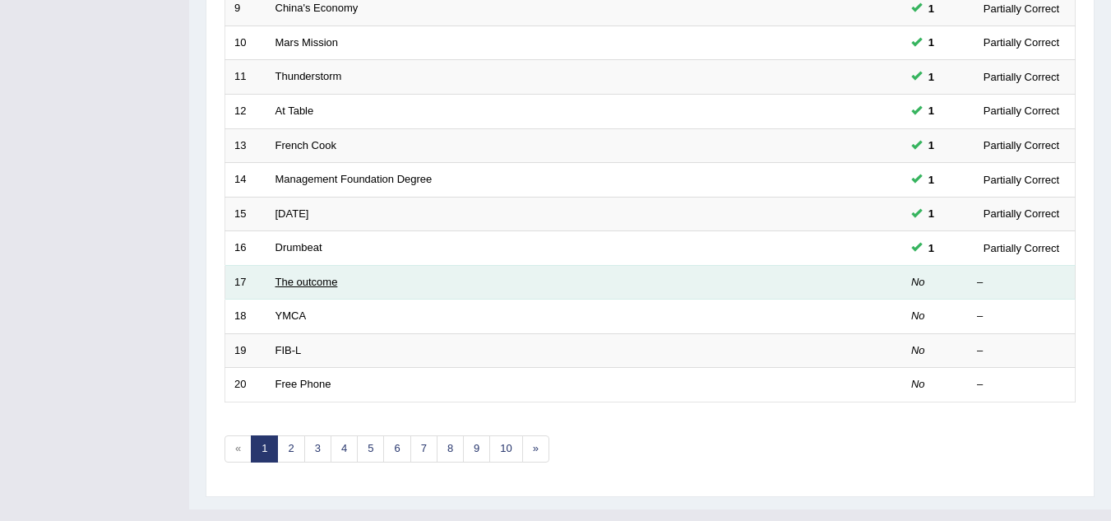
click at [310, 283] on link "The outcome" at bounding box center [306, 281] width 62 height 12
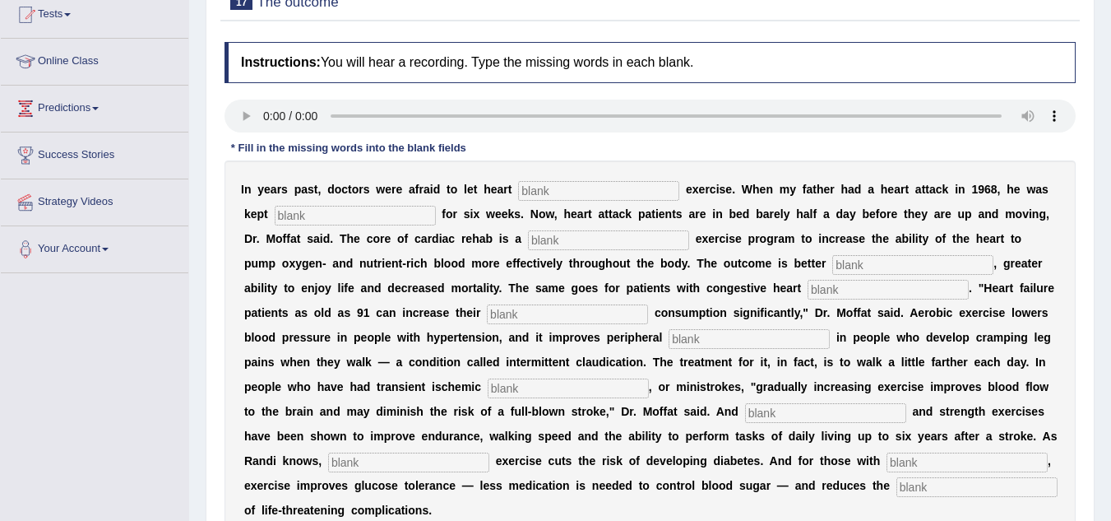
scroll to position [188, 0]
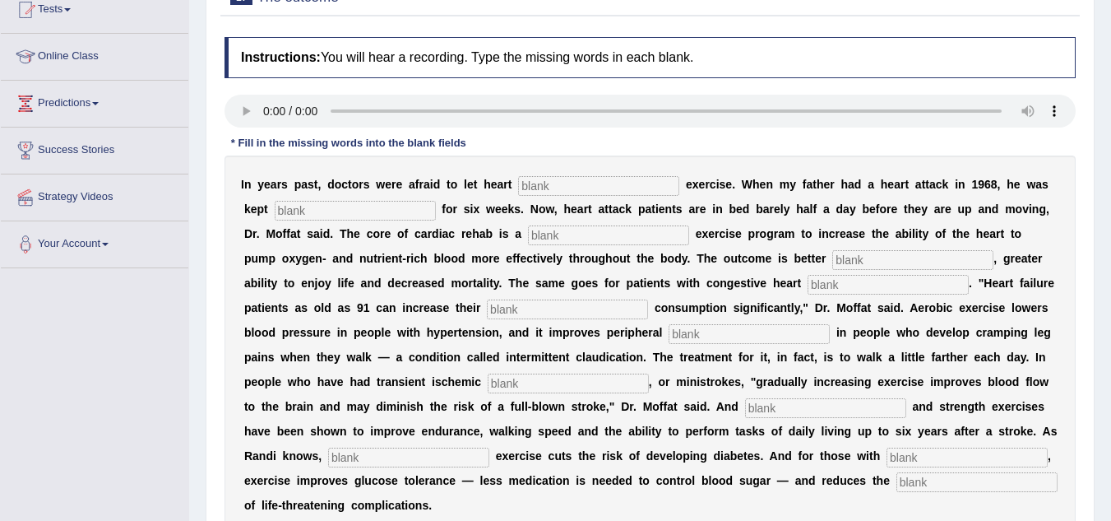
click at [567, 178] on input "text" at bounding box center [598, 186] width 161 height 20
type input "patients"
click at [556, 229] on input "text" at bounding box center [608, 235] width 161 height 20
type input "progress"
click at [861, 258] on input "text" at bounding box center [912, 260] width 161 height 20
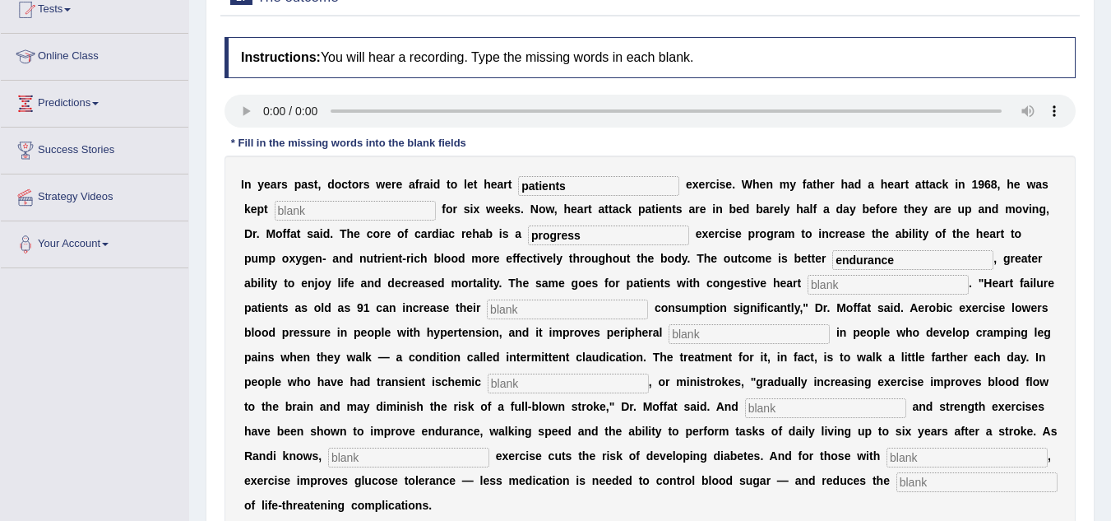
type input "endurance"
click at [832, 280] on input "text" at bounding box center [888, 285] width 161 height 20
type input "failure"
click at [540, 312] on input "text" at bounding box center [567, 309] width 161 height 20
type input "oxygen"
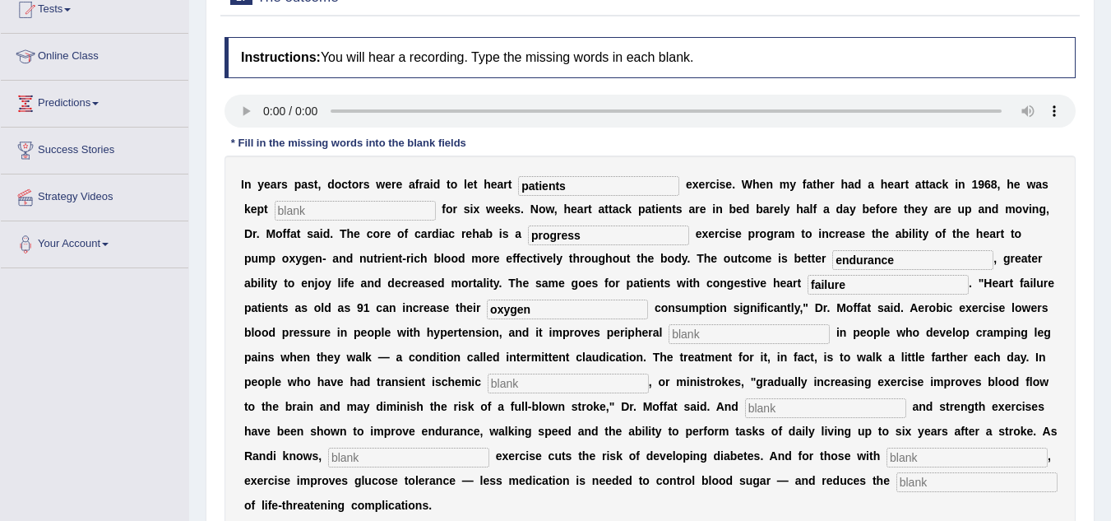
click at [702, 330] on input "text" at bounding box center [749, 334] width 161 height 20
type input "circulation"
click at [543, 385] on input "text" at bounding box center [568, 383] width 161 height 20
type input "attacks"
click at [800, 404] on input "text" at bounding box center [825, 408] width 161 height 20
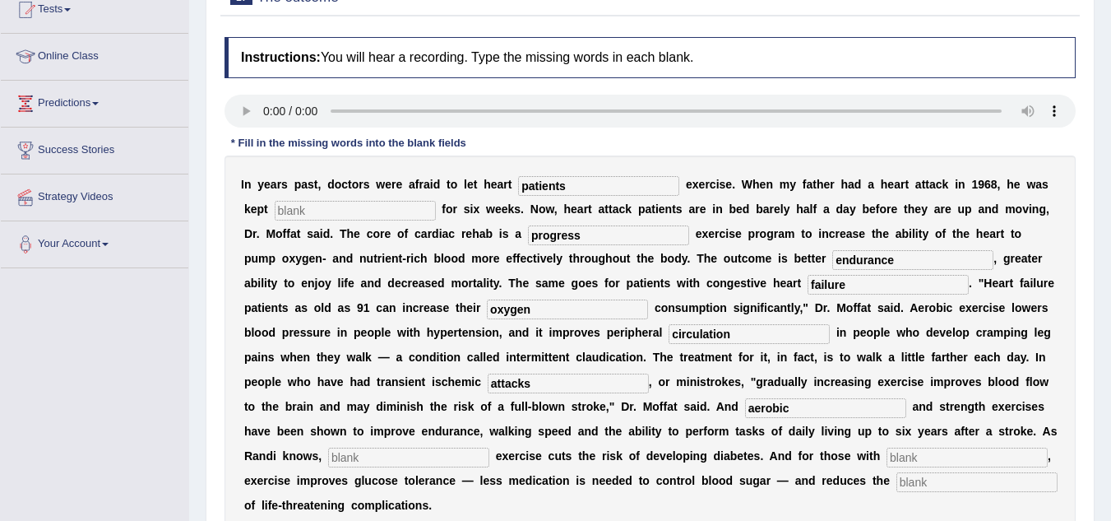
type input "aerobic"
click at [433, 454] on input "text" at bounding box center [408, 457] width 161 height 20
click at [382, 456] on input "text" at bounding box center [408, 457] width 161 height 20
type input "moderate"
click at [914, 484] on input "text" at bounding box center [976, 482] width 161 height 20
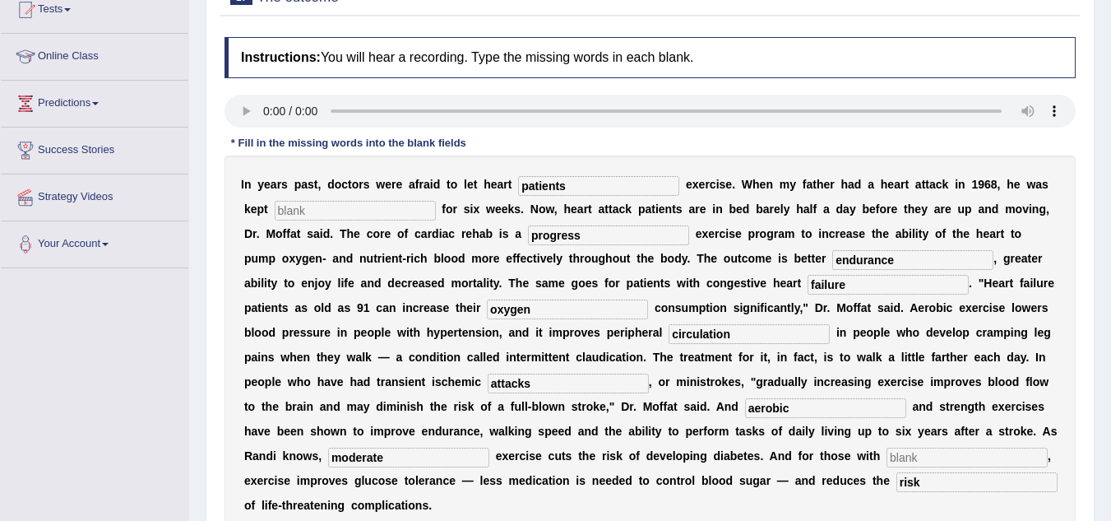
type input "risk"
click at [938, 458] on input "text" at bounding box center [966, 457] width 161 height 20
type input "[MEDICAL_DATA]"
click at [309, 213] on input "text" at bounding box center [355, 211] width 161 height 20
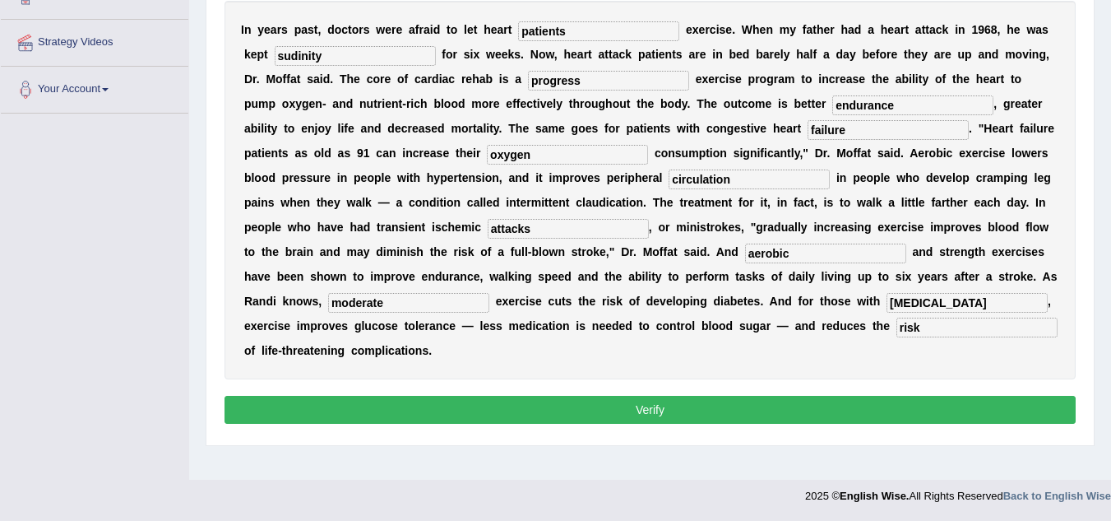
type input "sudinity"
click at [587, 400] on button "Verify" at bounding box center [649, 410] width 851 height 28
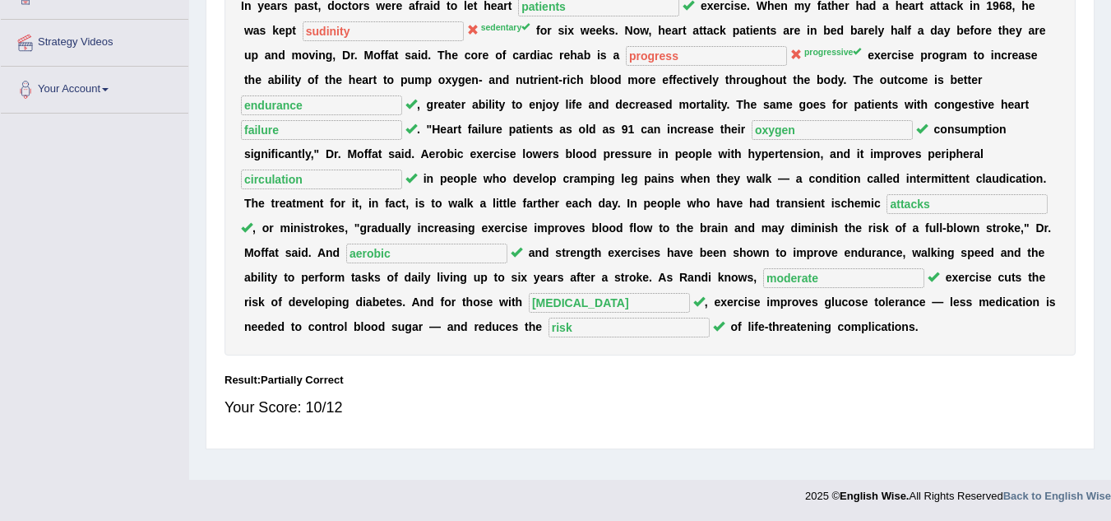
scroll to position [0, 0]
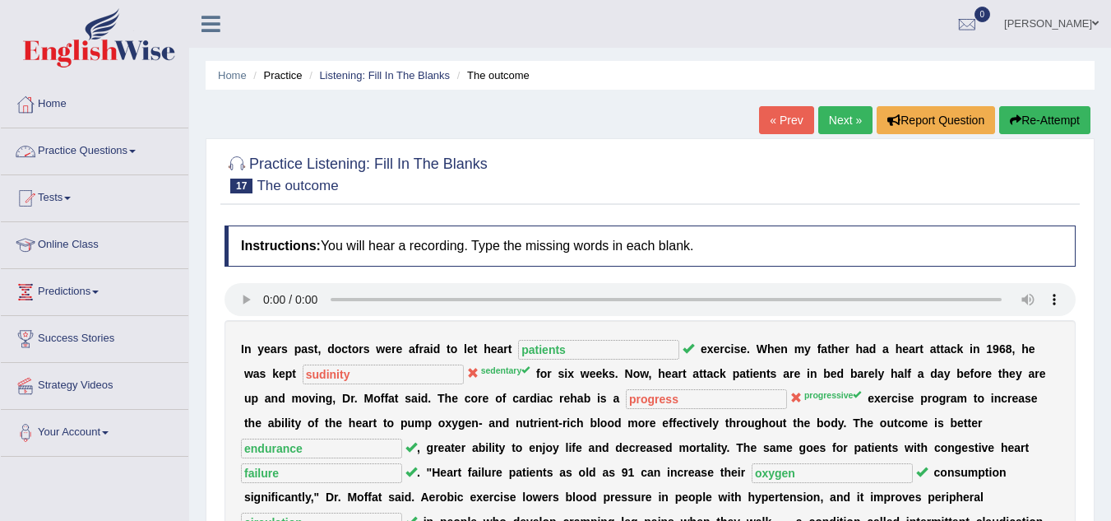
click at [136, 152] on span at bounding box center [132, 151] width 7 height 3
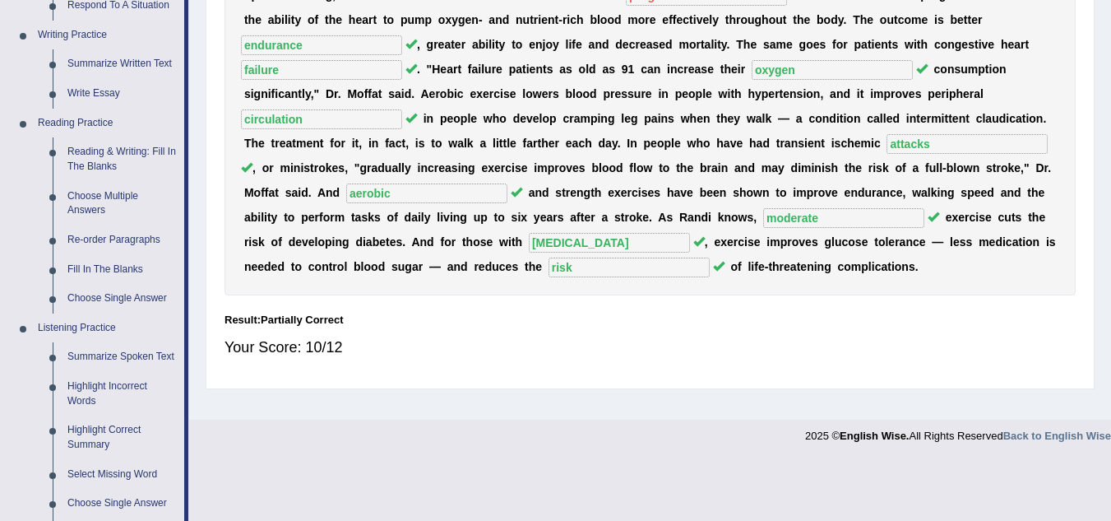
scroll to position [806, 0]
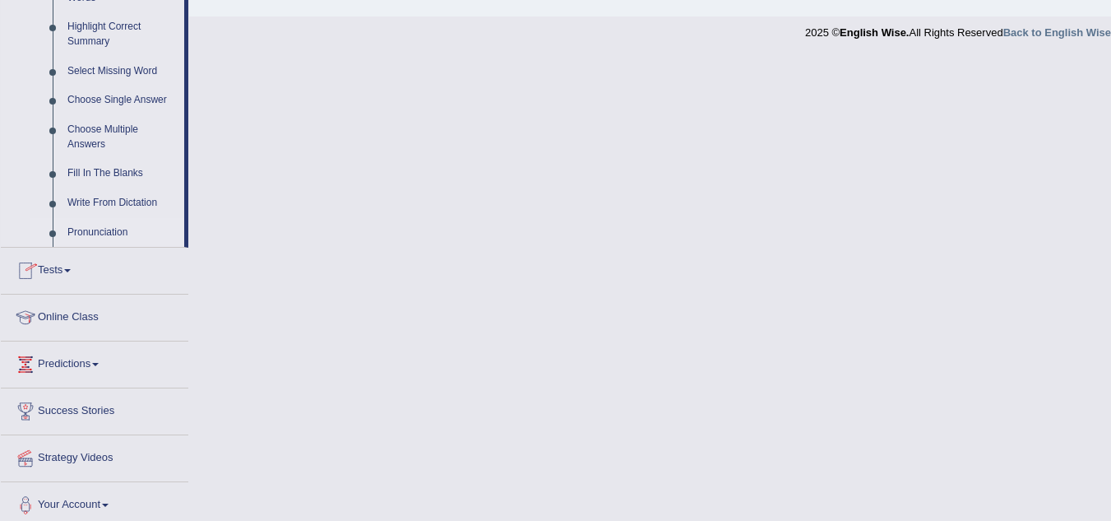
click at [98, 230] on link "Pronunciation" at bounding box center [122, 233] width 124 height 30
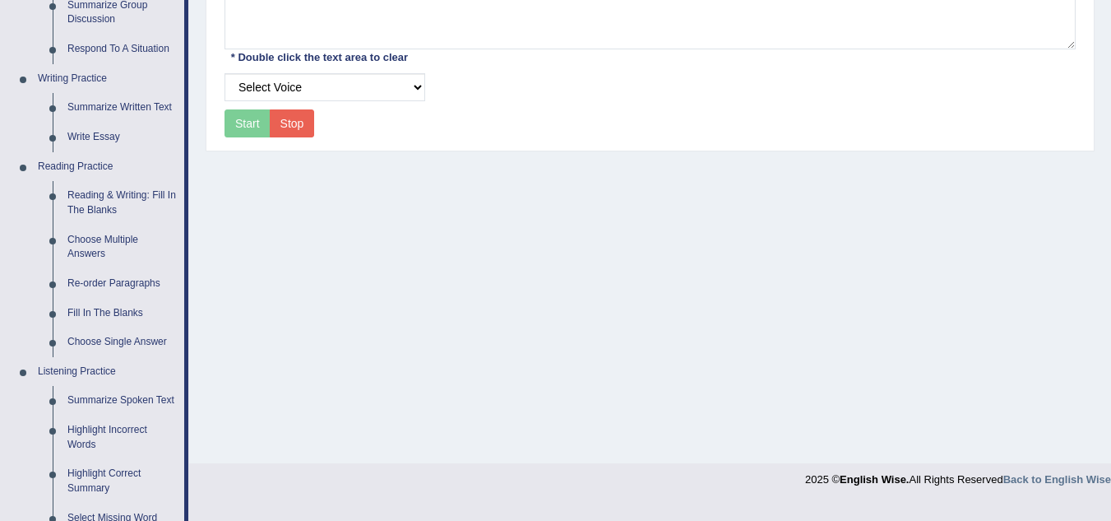
scroll to position [360, 0]
drag, startPoint x: 0, startPoint y: 0, endPoint x: 183, endPoint y: 320, distance: 368.7
click at [183, 320] on link "Fill In The Blanks" at bounding box center [122, 313] width 124 height 30
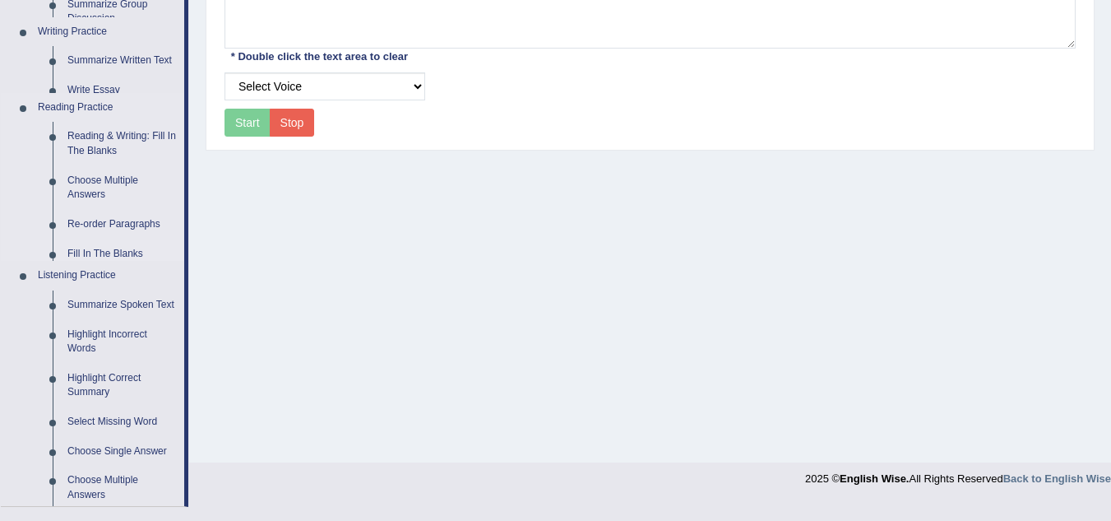
click at [183, 320] on ul "Speaking Practice Read Aloud Repeat Sentence Describe Image Re-tell Lecture Ans…" at bounding box center [92, 160] width 183 height 692
